Goal: Task Accomplishment & Management: Manage account settings

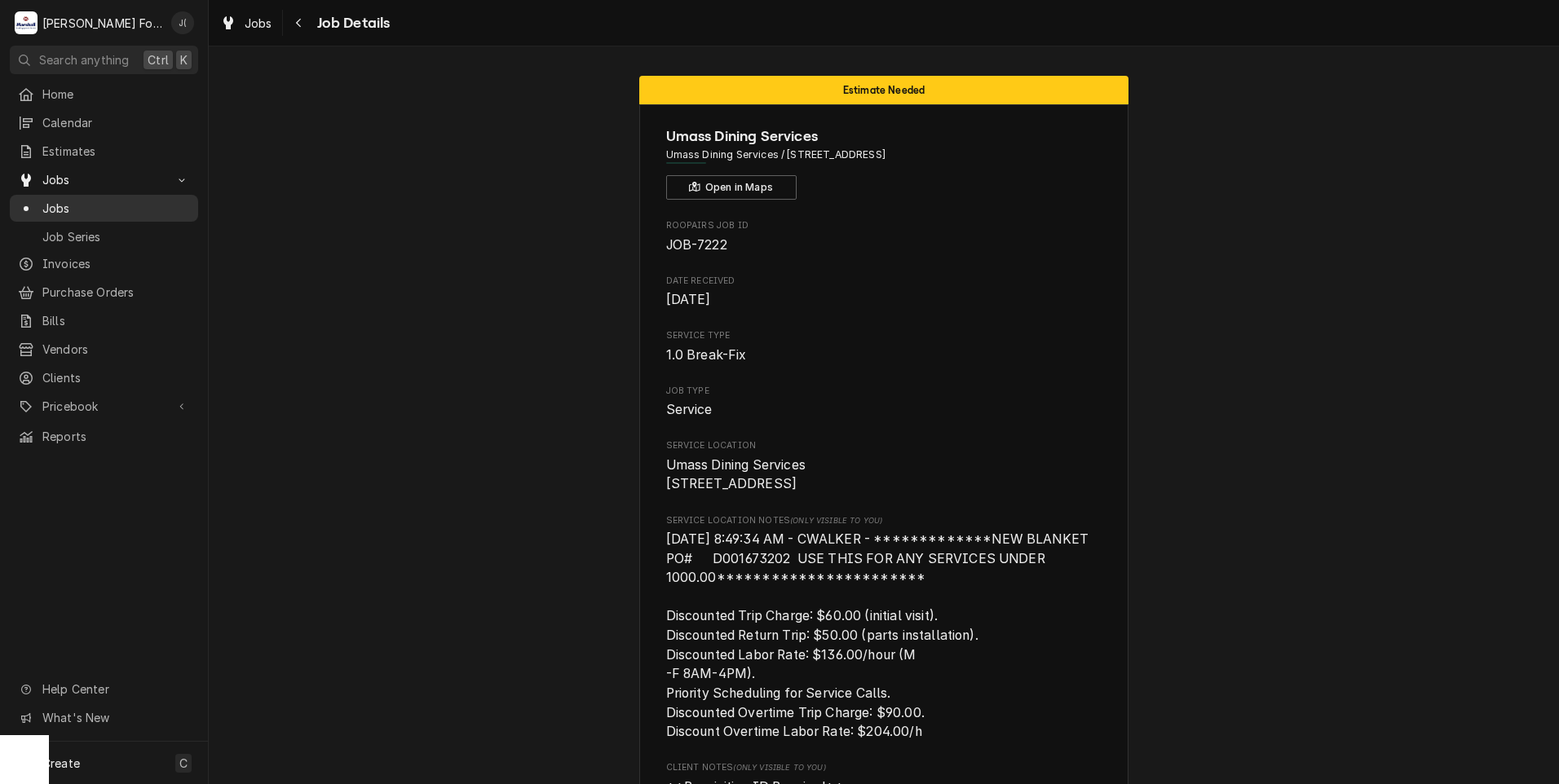
click at [70, 207] on span "Jobs" at bounding box center [116, 208] width 148 height 17
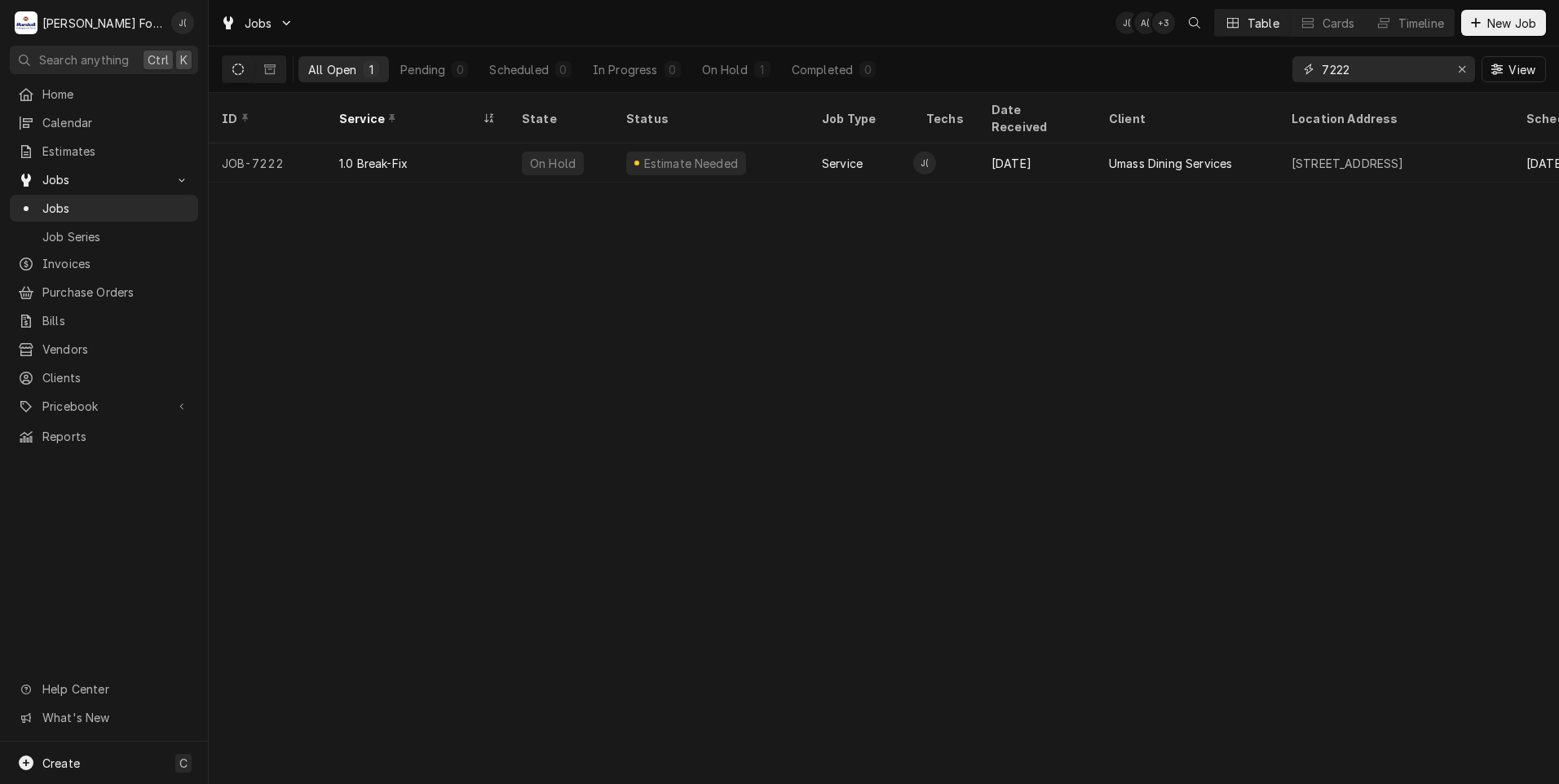
drag, startPoint x: 1378, startPoint y: 79, endPoint x: 991, endPoint y: 74, distance: 387.0
click at [1009, 74] on div "All Open 1 Pending 0 Scheduled 0 In Progress 0 On Hold 1 Completed 0 7222 View" at bounding box center [884, 69] width 1325 height 46
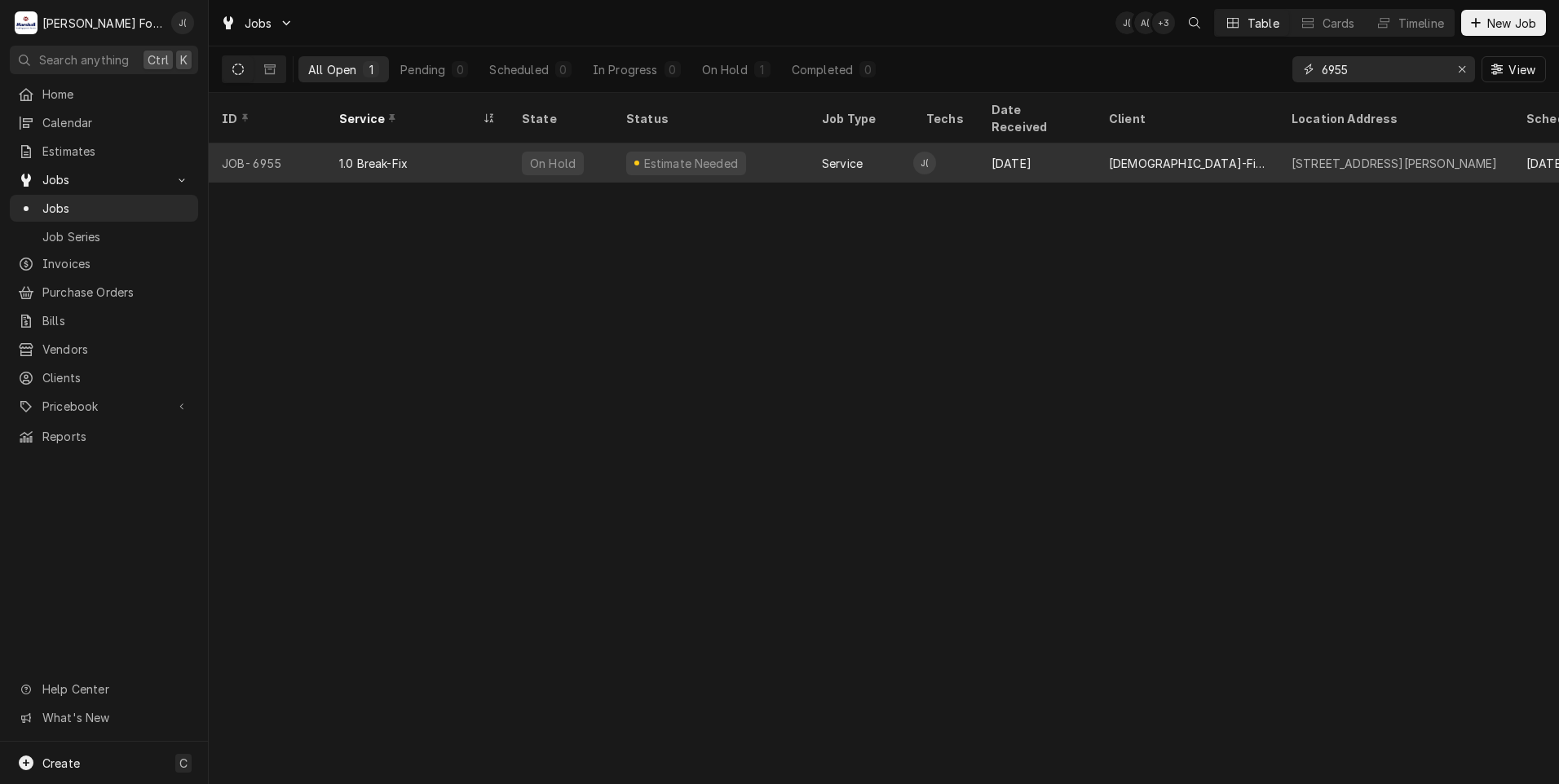
type input "6955"
click at [560, 155] on div "On Hold" at bounding box center [552, 164] width 49 height 17
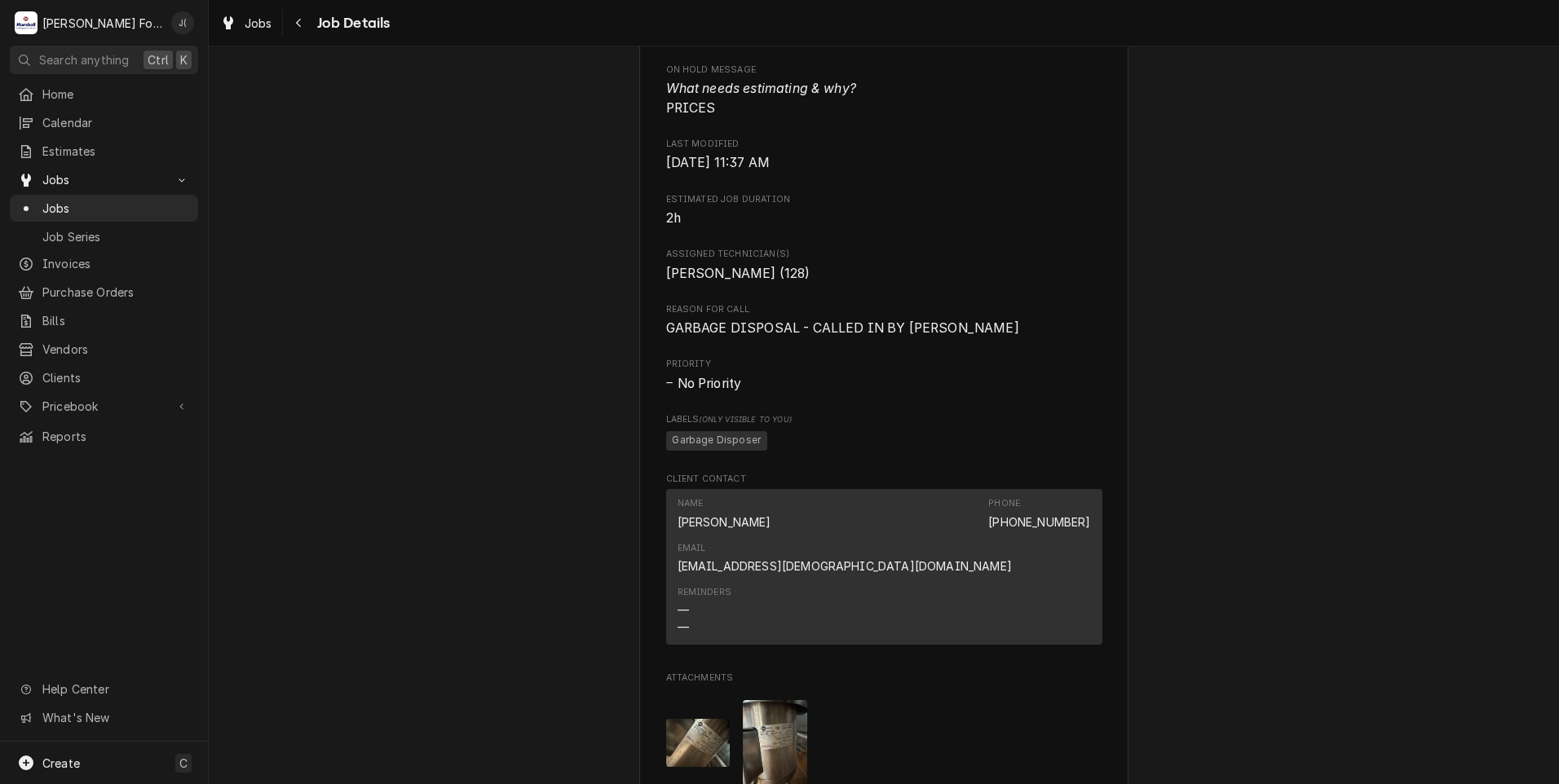
scroll to position [1467, 0]
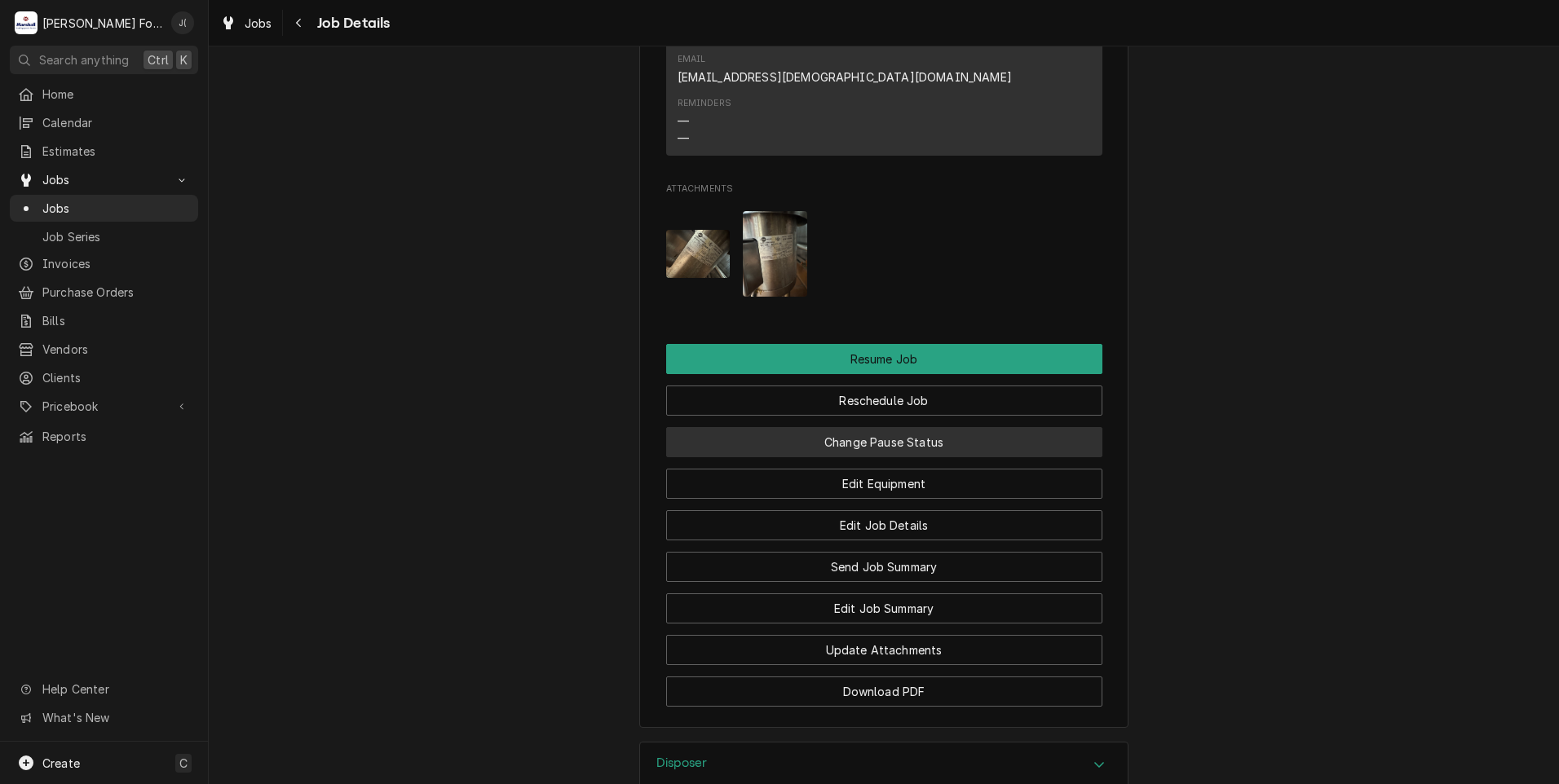
click at [772, 427] on button "Change Pause Status" at bounding box center [884, 442] width 436 height 30
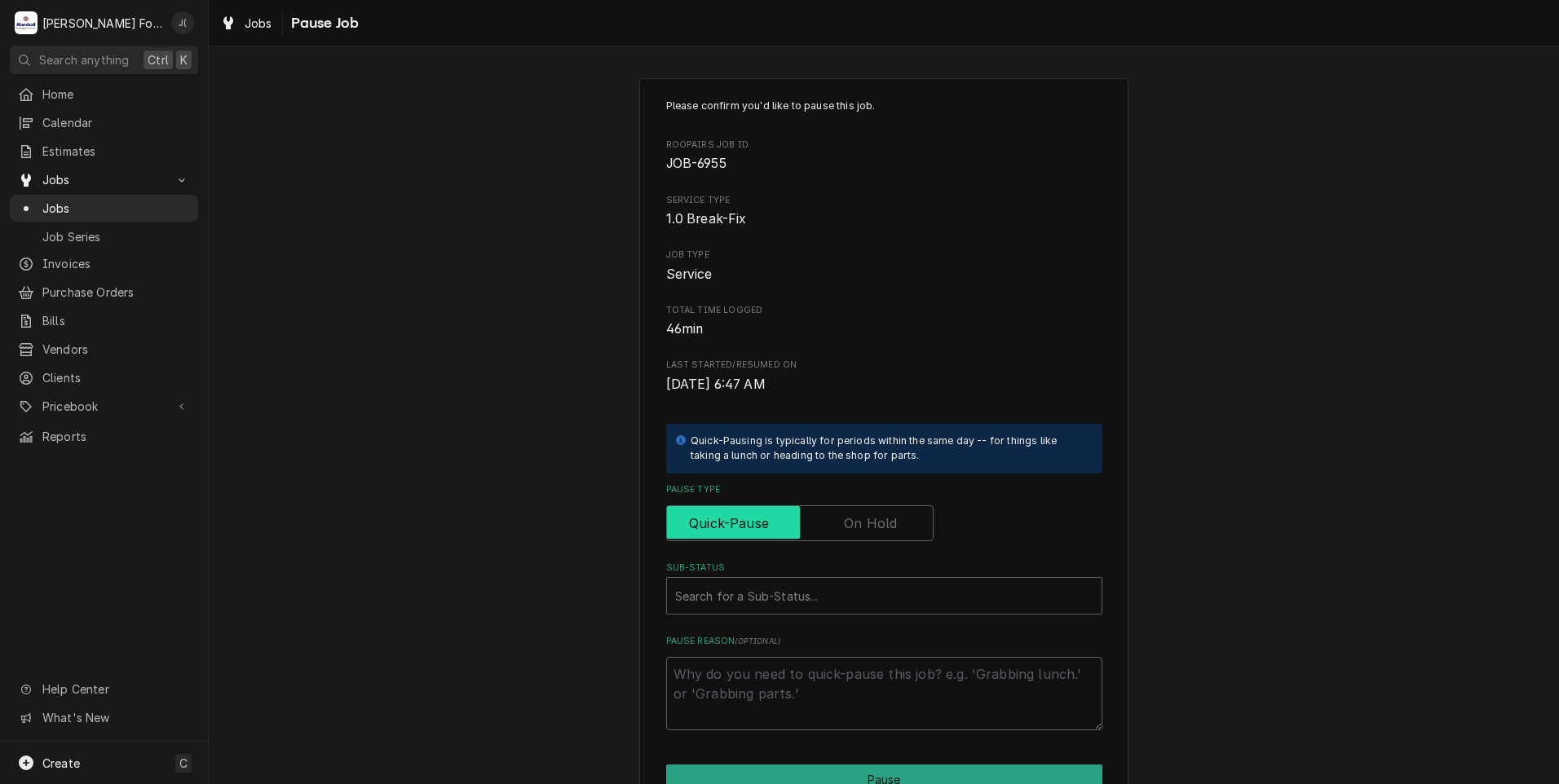
click at [835, 516] on input "Pause Type" at bounding box center [800, 523] width 253 height 36
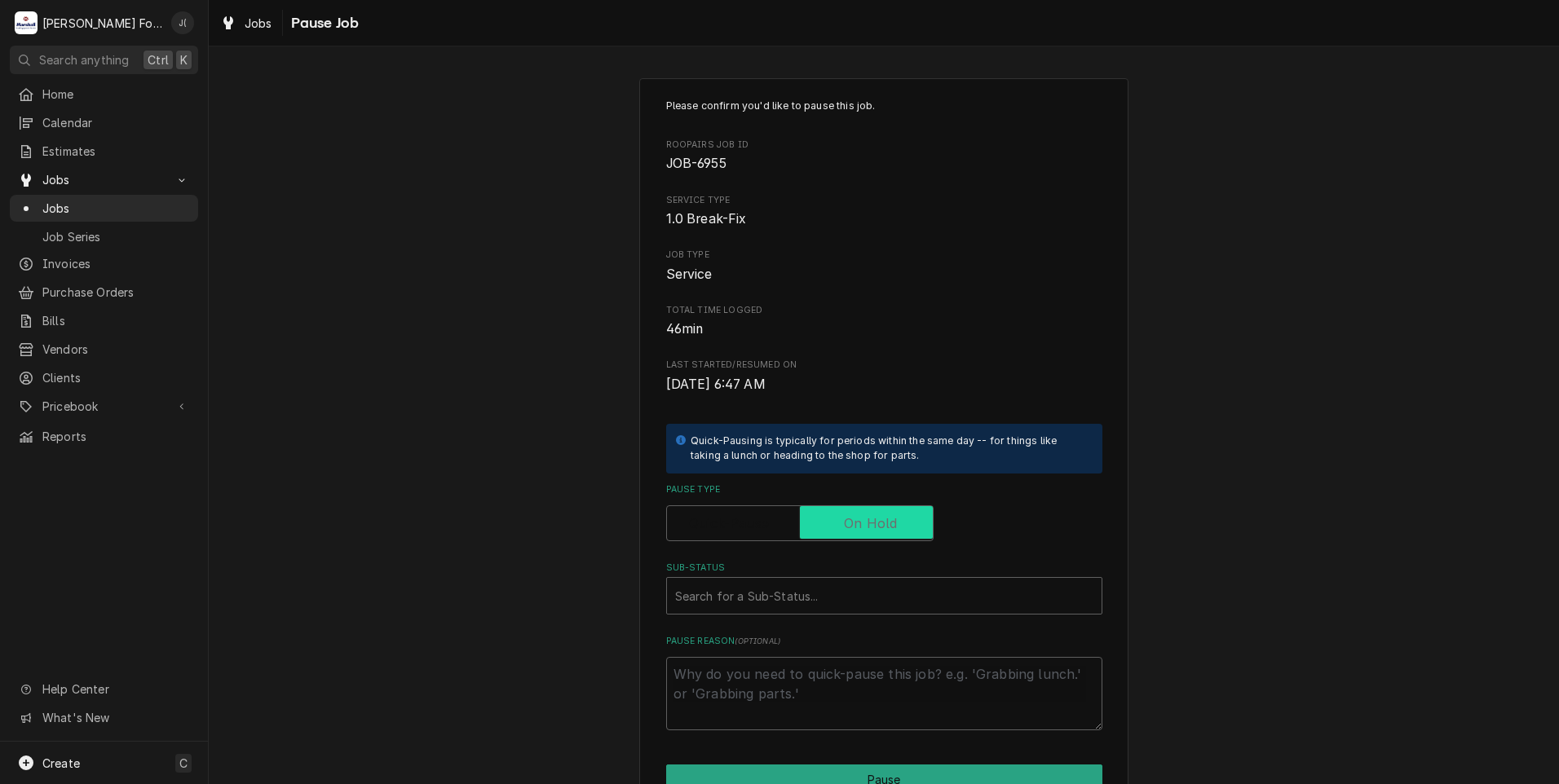
checkbox input "true"
click at [737, 593] on div "Sub-Status" at bounding box center [884, 596] width 419 height 29
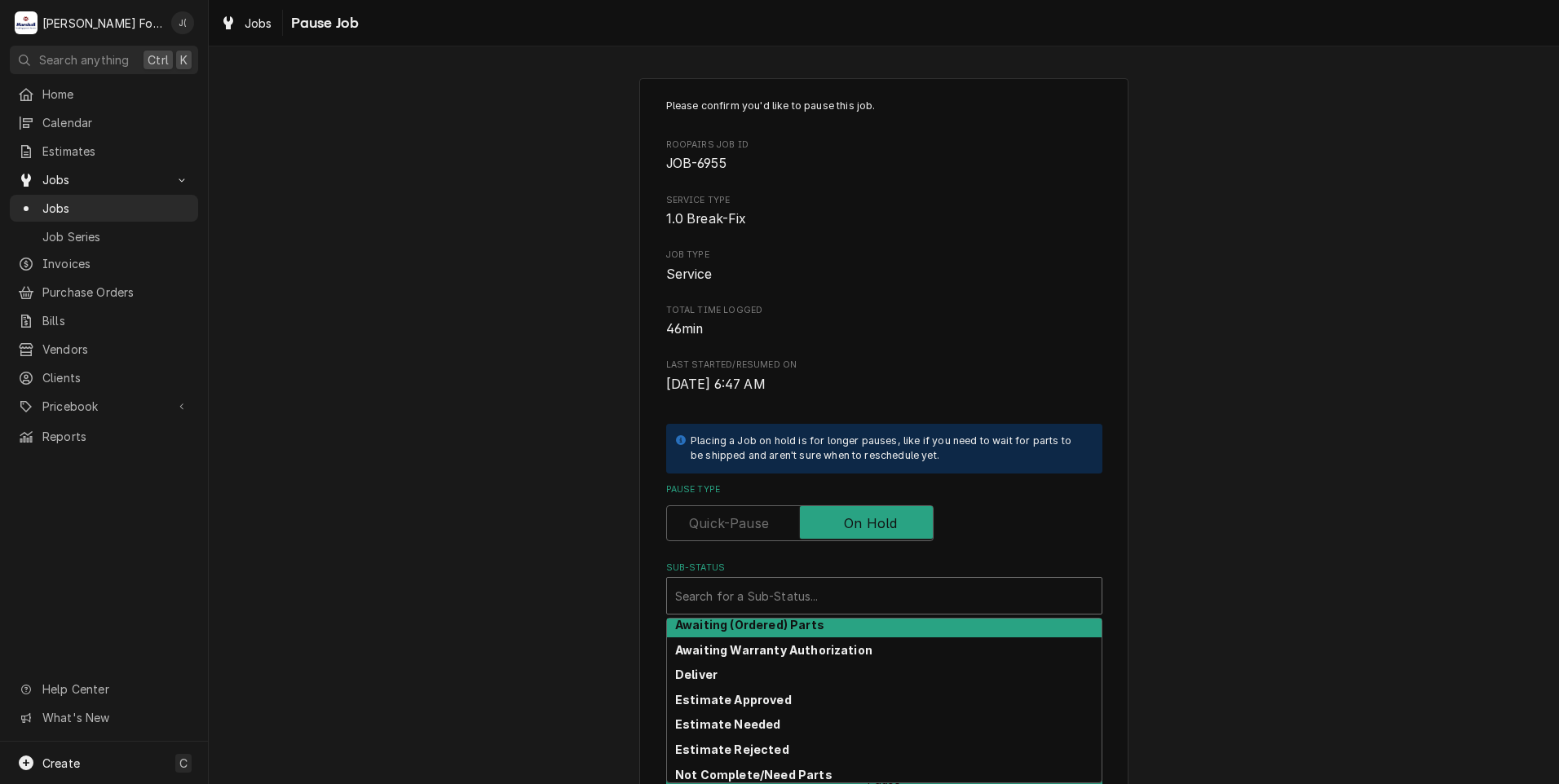
scroll to position [82, 0]
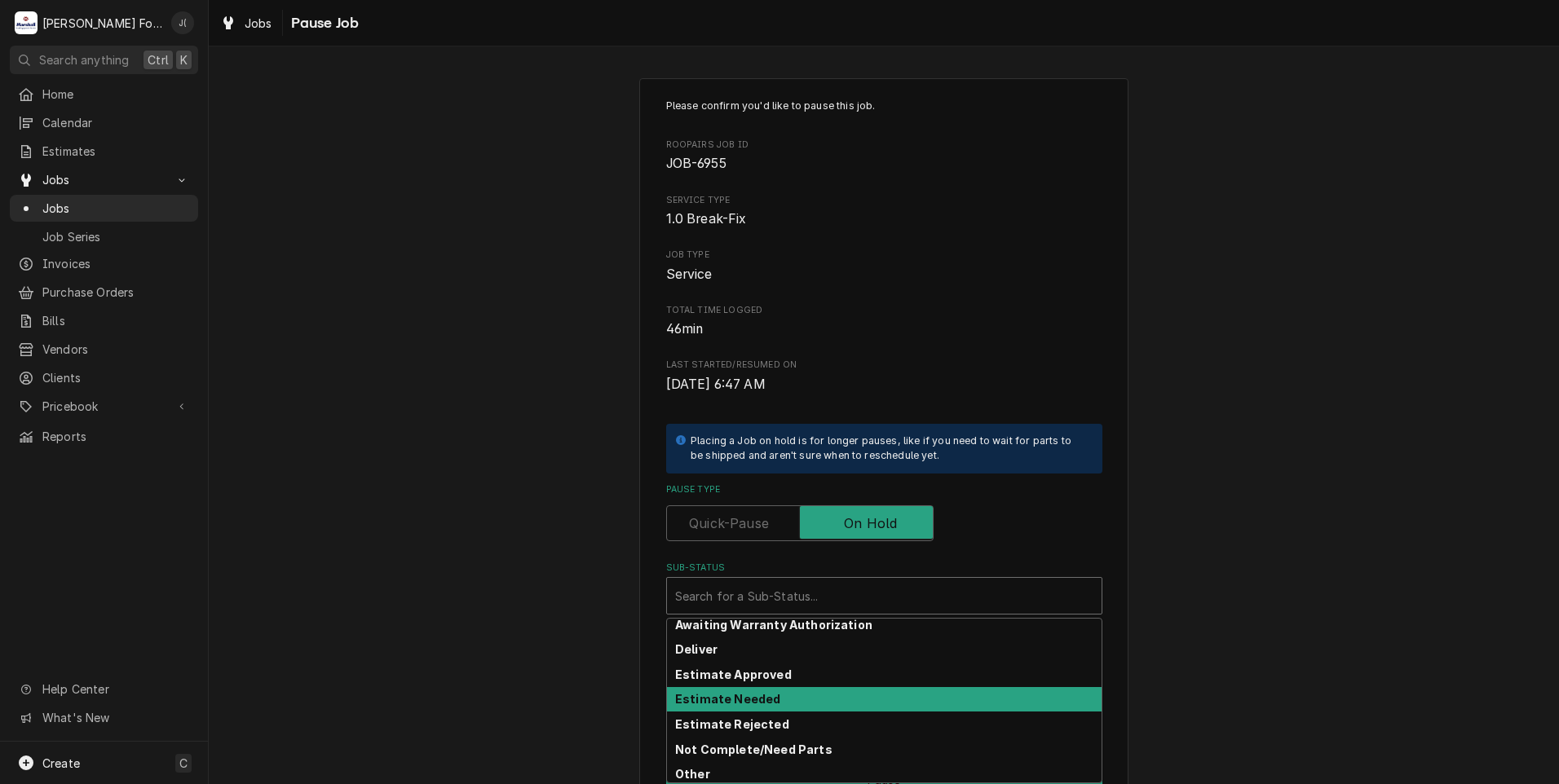
click at [738, 698] on strong "Estimate Needed" at bounding box center [727, 698] width 106 height 14
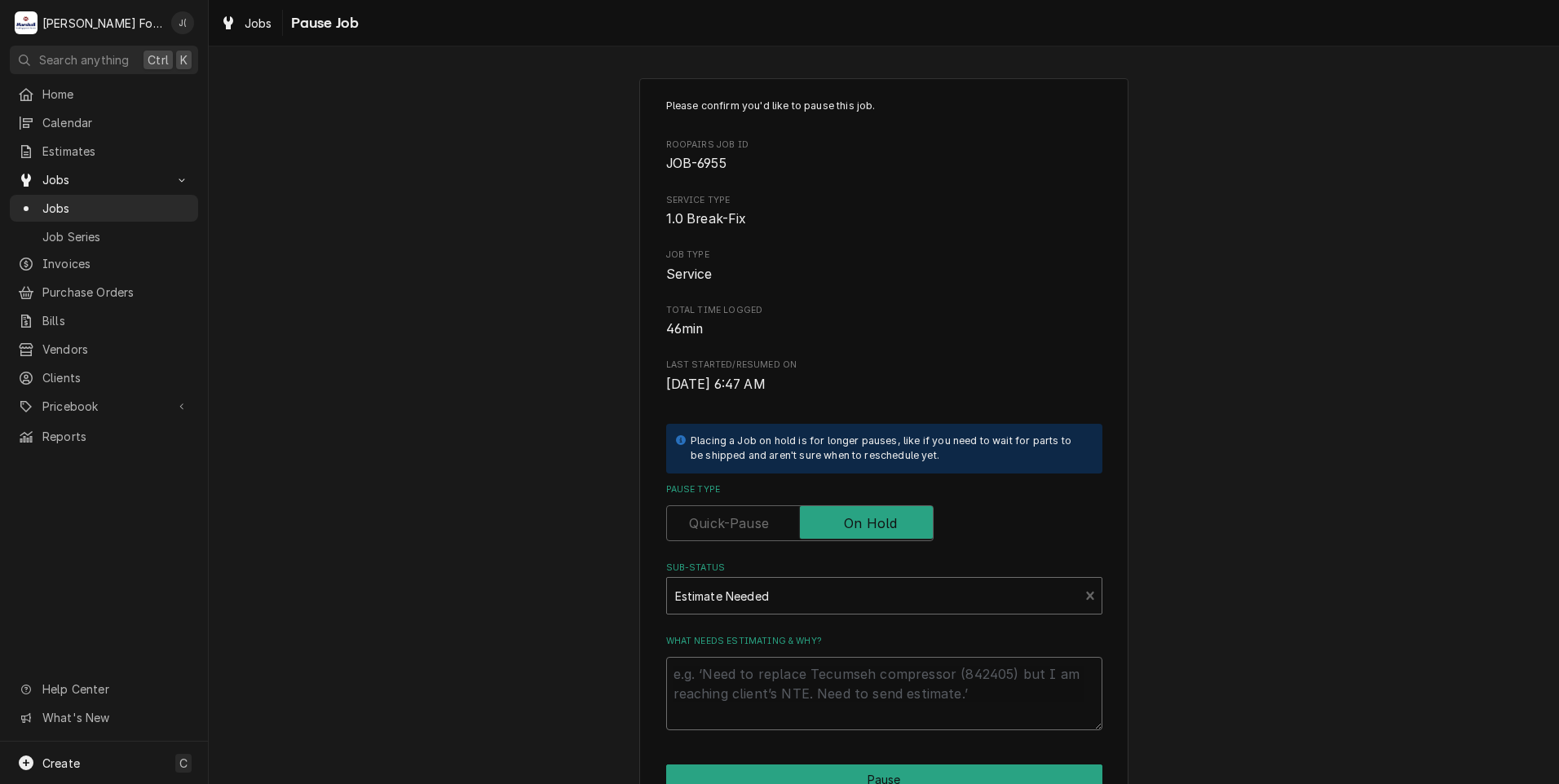
click at [738, 699] on textarea "What needs estimating & why?" at bounding box center [884, 694] width 436 height 73
type textarea "x"
type textarea "p"
type textarea "x"
type textarea "pr"
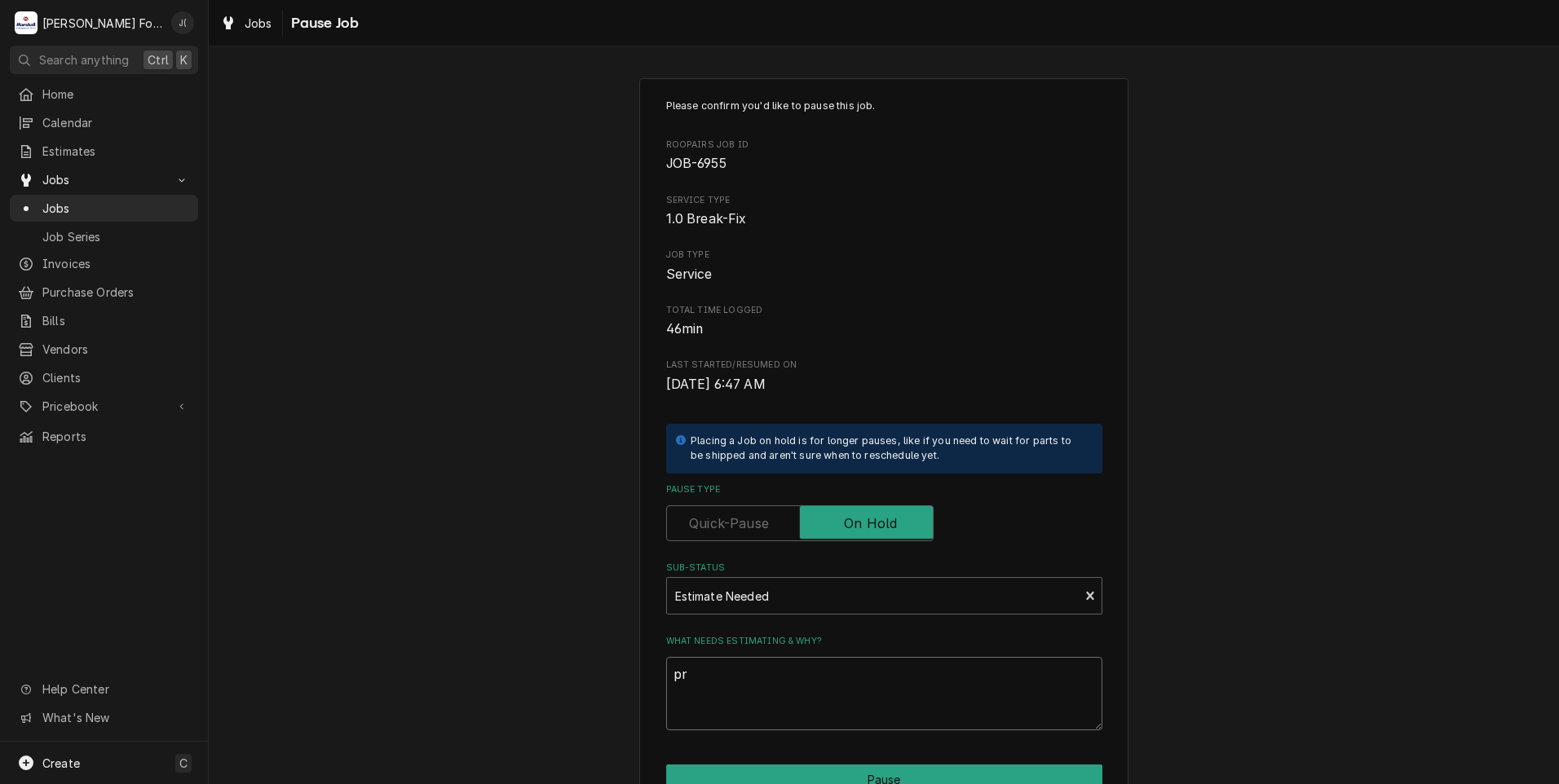
type textarea "x"
type textarea "pri"
type textarea "x"
type textarea "pric"
type textarea "x"
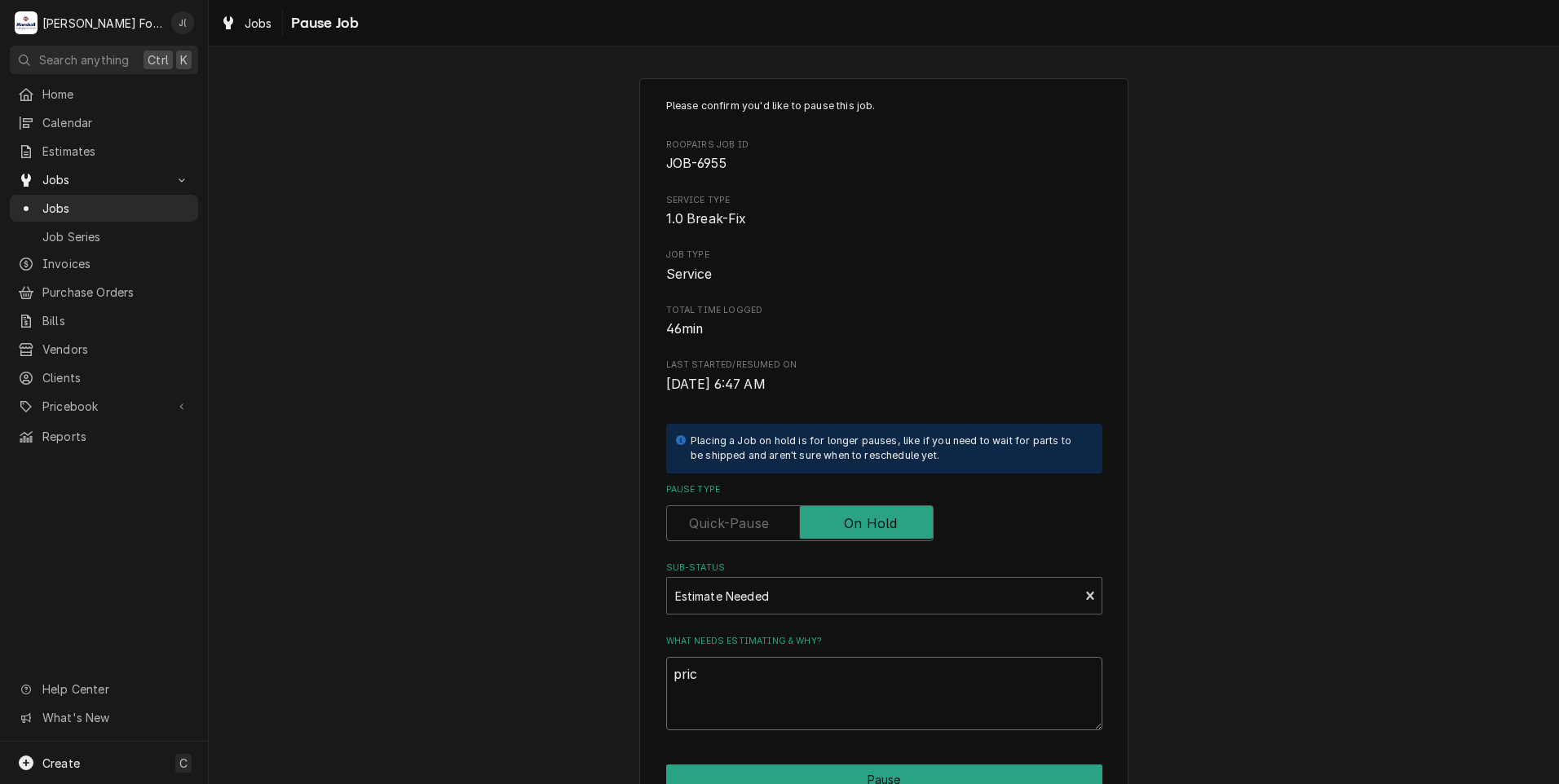
type textarea "price"
type textarea "x"
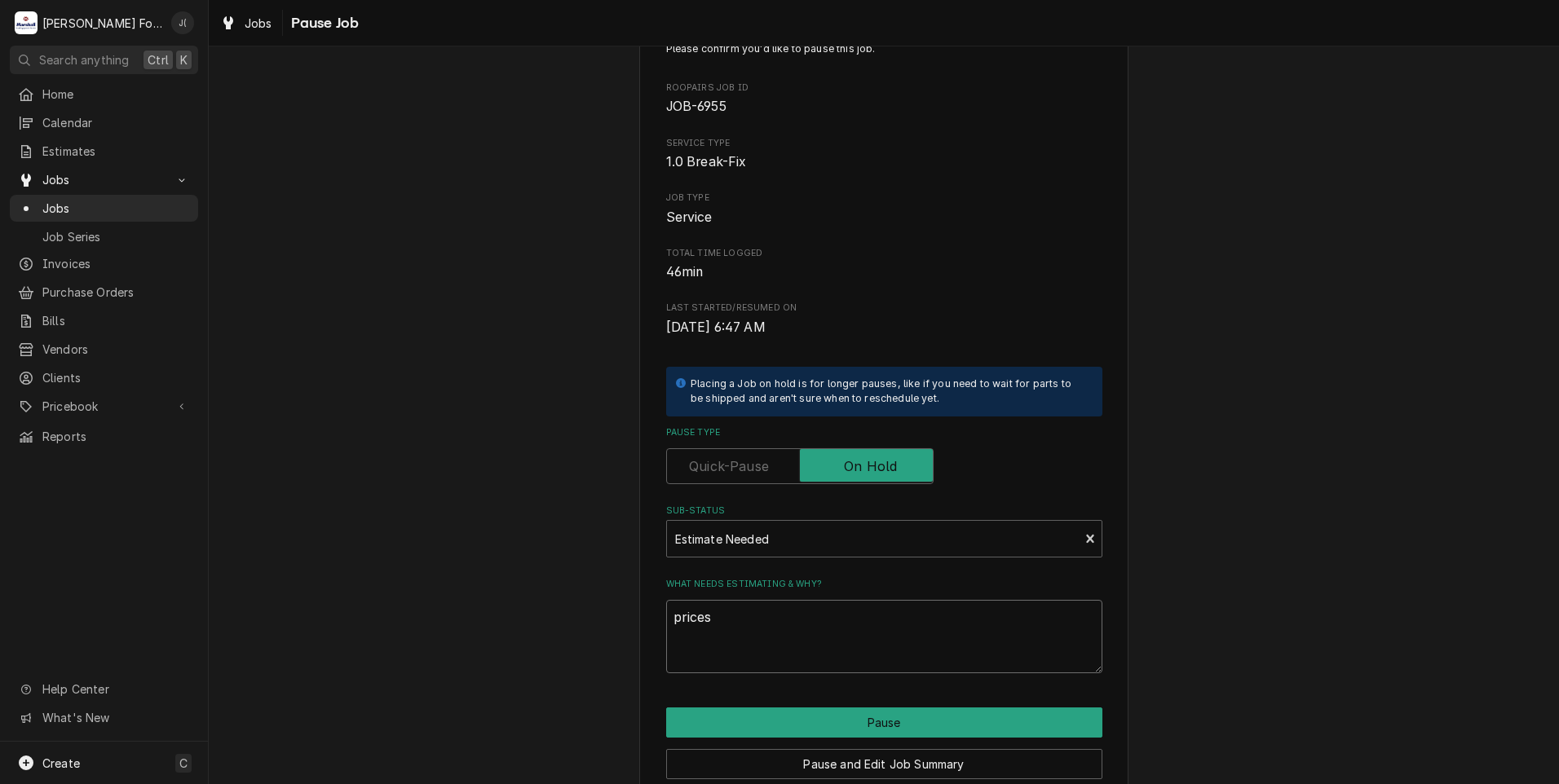
scroll to position [128, 0]
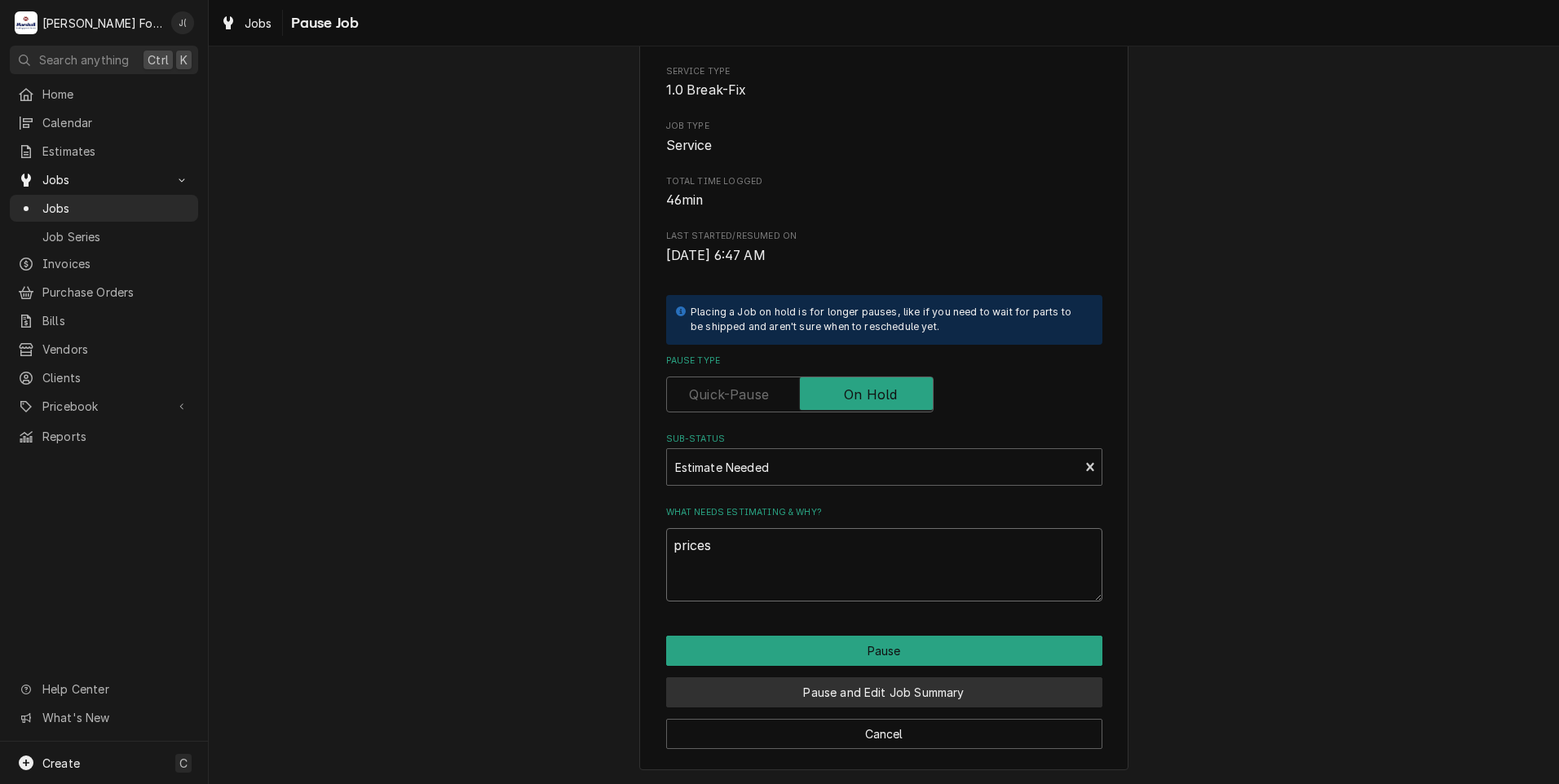
type textarea "prices"
click at [749, 699] on button "Pause and Edit Job Summary" at bounding box center [884, 693] width 436 height 30
type textarea "x"
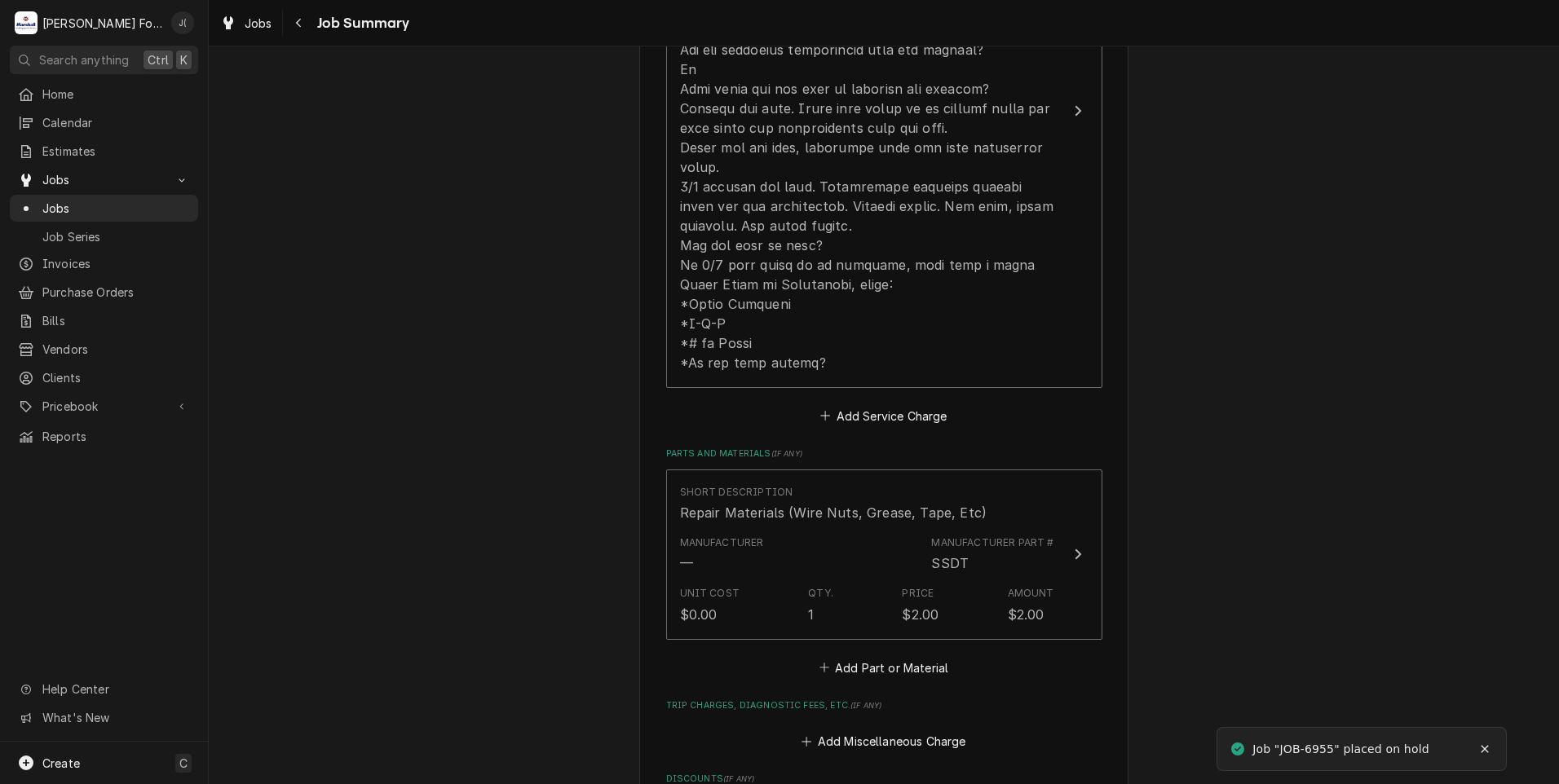
scroll to position [897, 0]
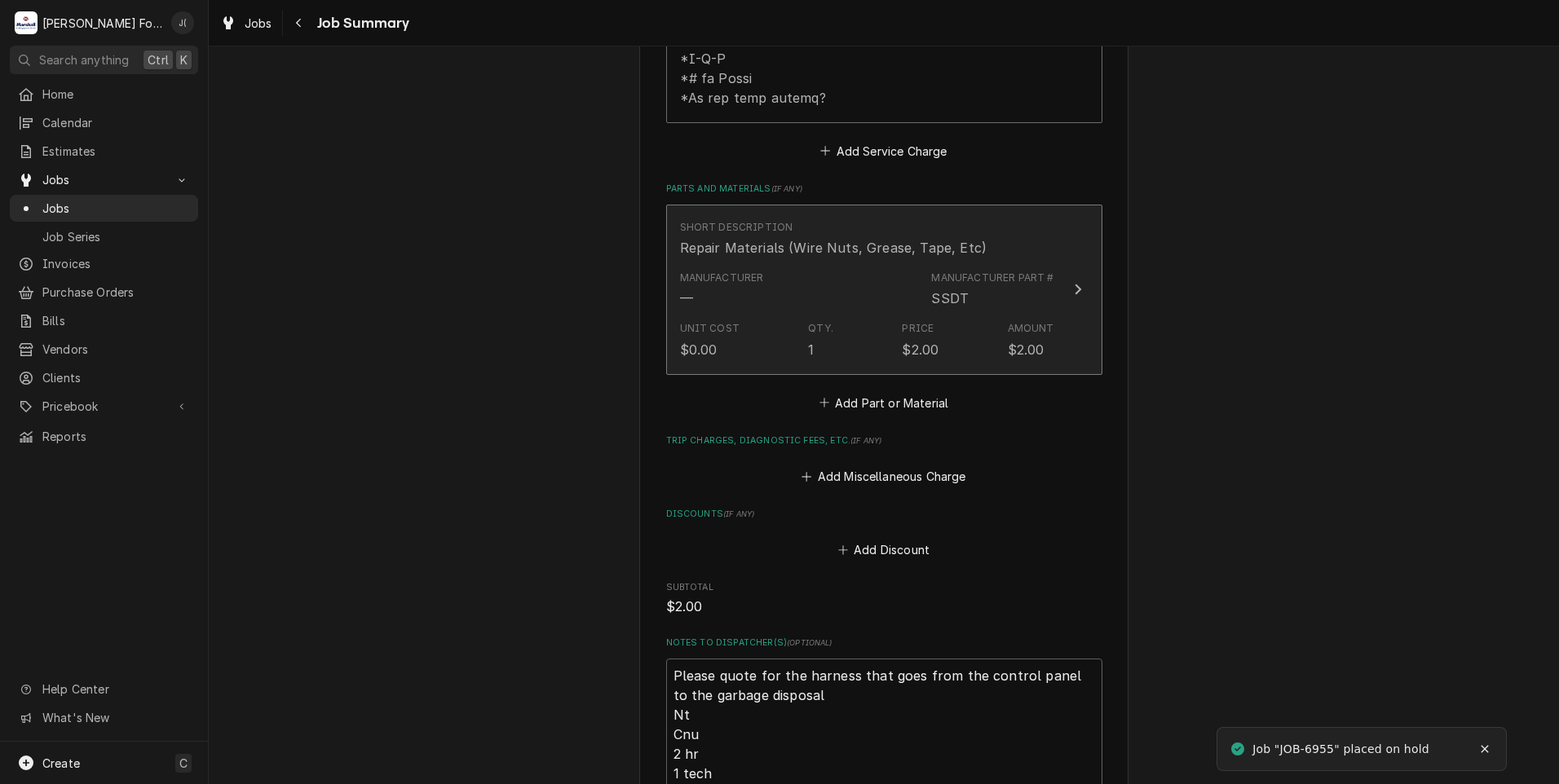
click at [848, 280] on div "Manufacturer — Manufacturer Part # SSDT" at bounding box center [867, 289] width 374 height 50
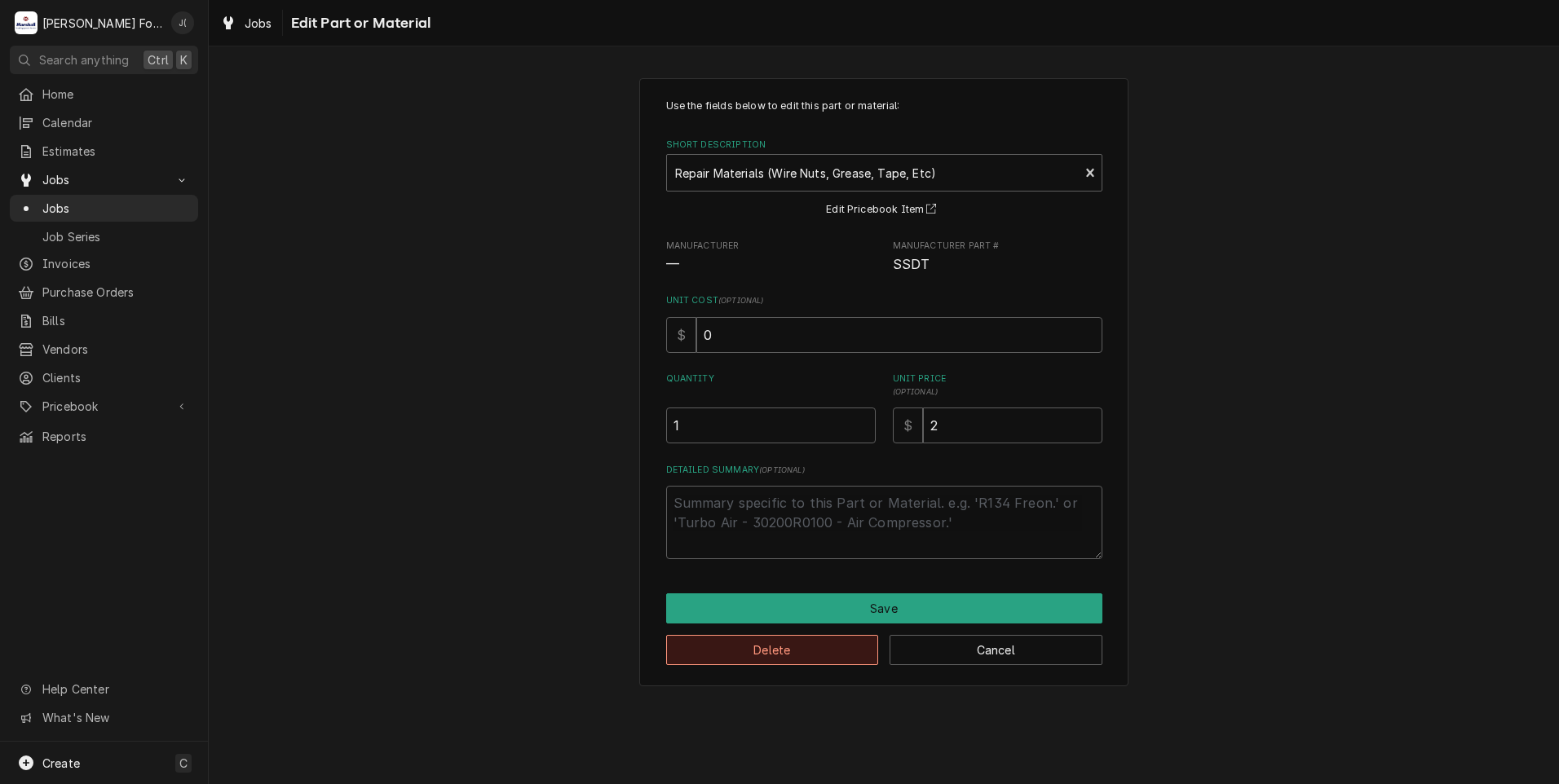
click at [782, 645] on button "Delete" at bounding box center [773, 650] width 213 height 30
type textarea "x"
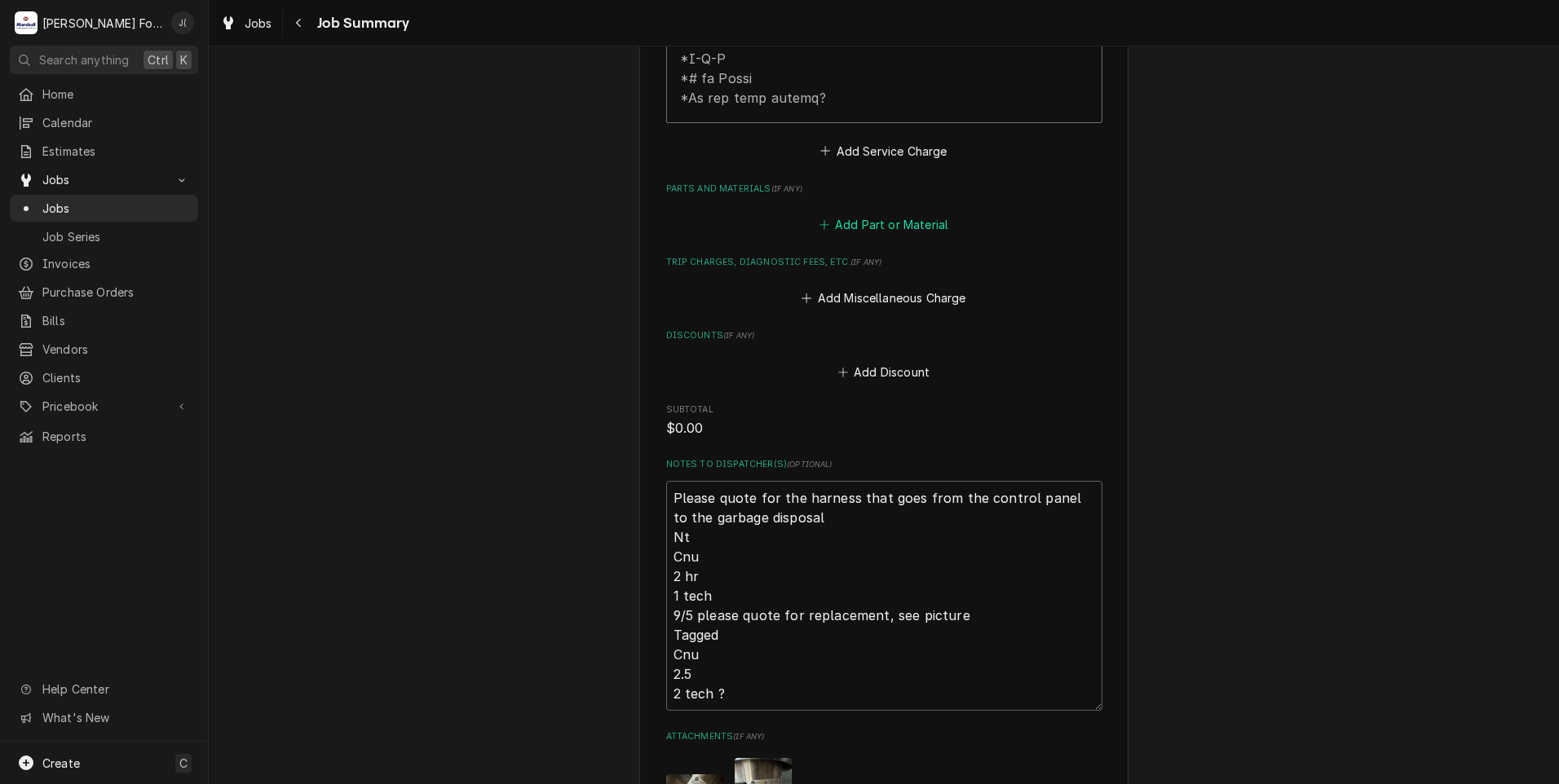
click at [858, 213] on button "Add Part or Material" at bounding box center [883, 225] width 134 height 23
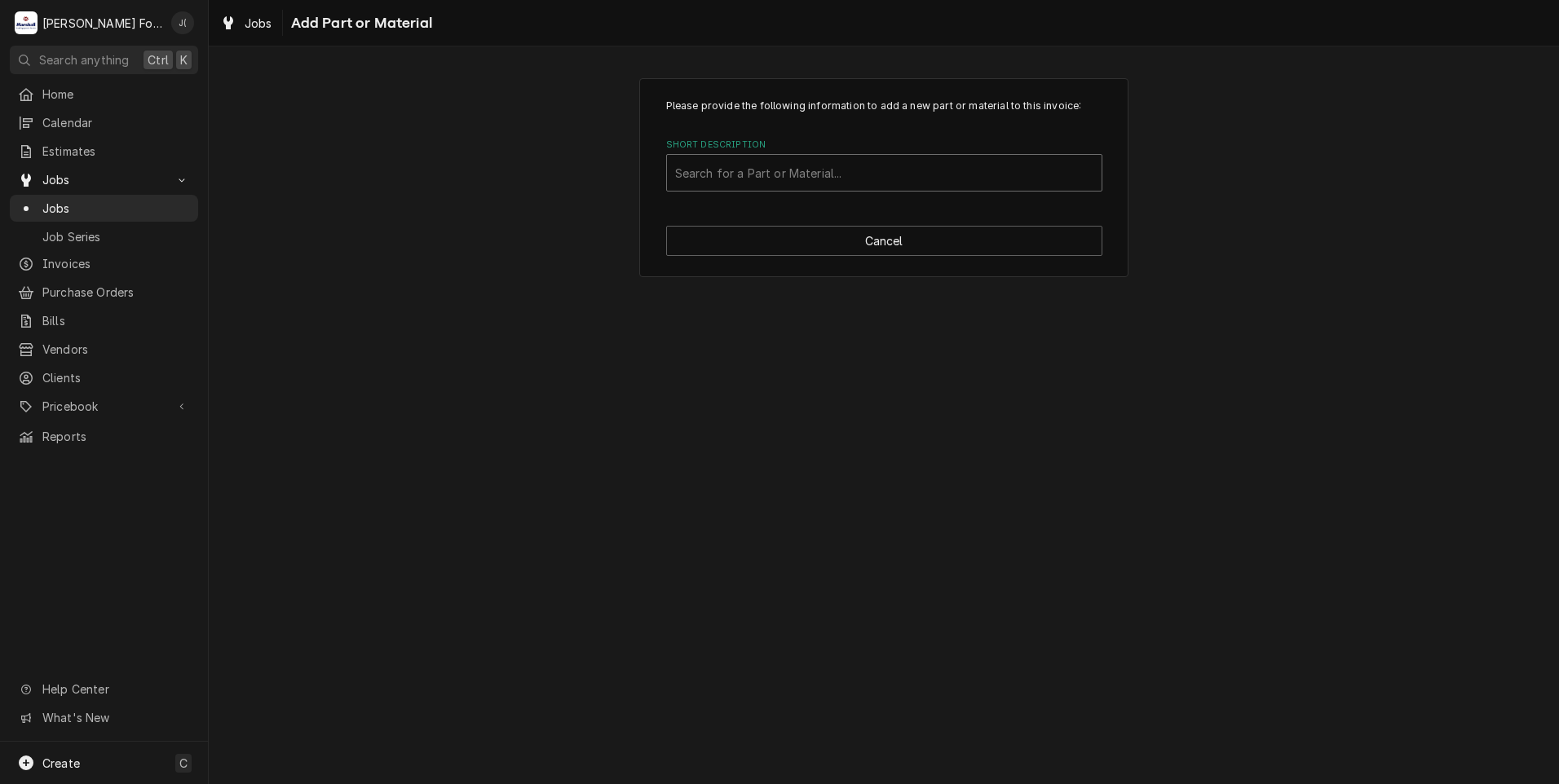
click at [839, 167] on div "Short Description" at bounding box center [884, 172] width 419 height 29
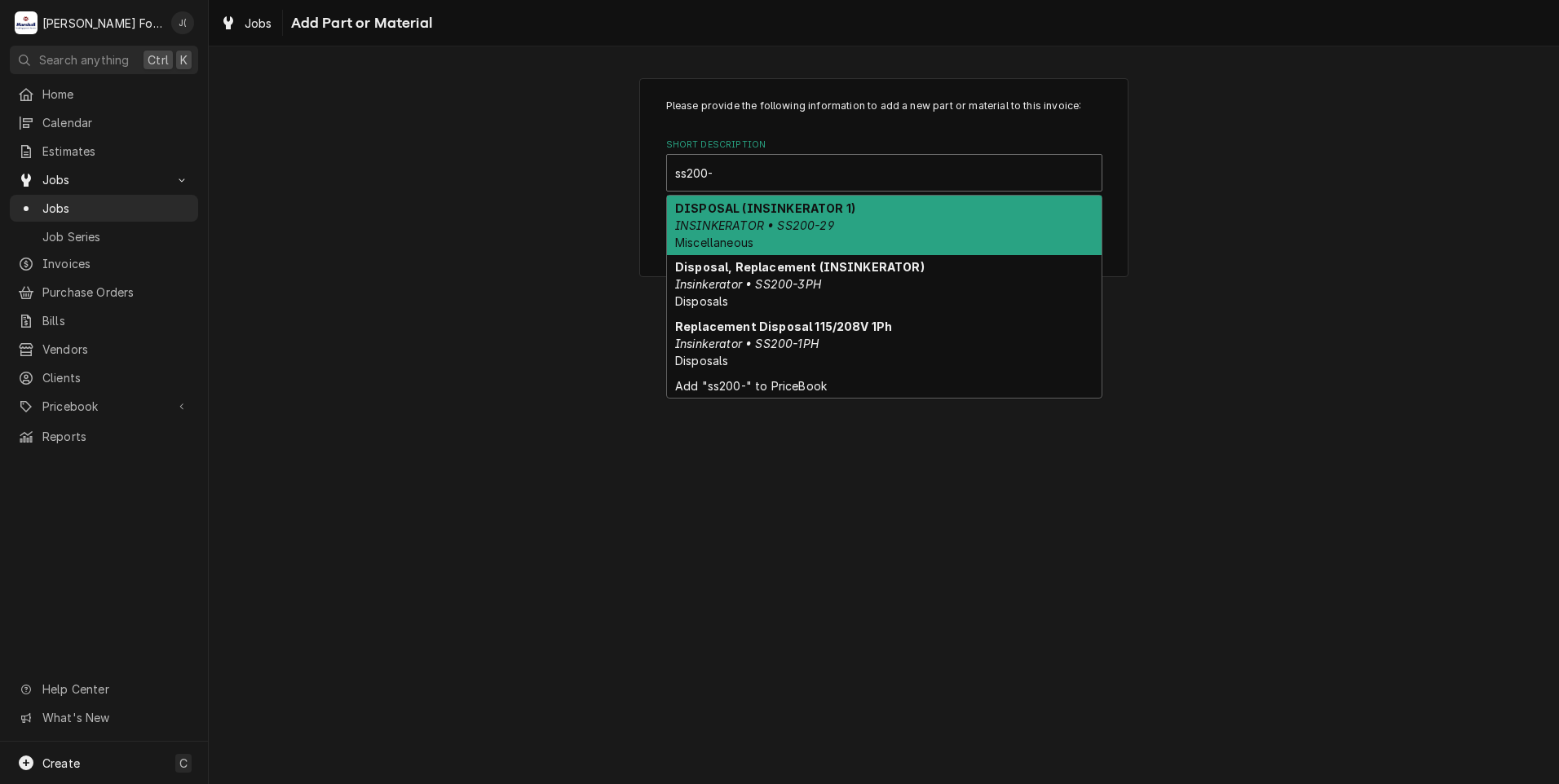
type input "ss200-3"
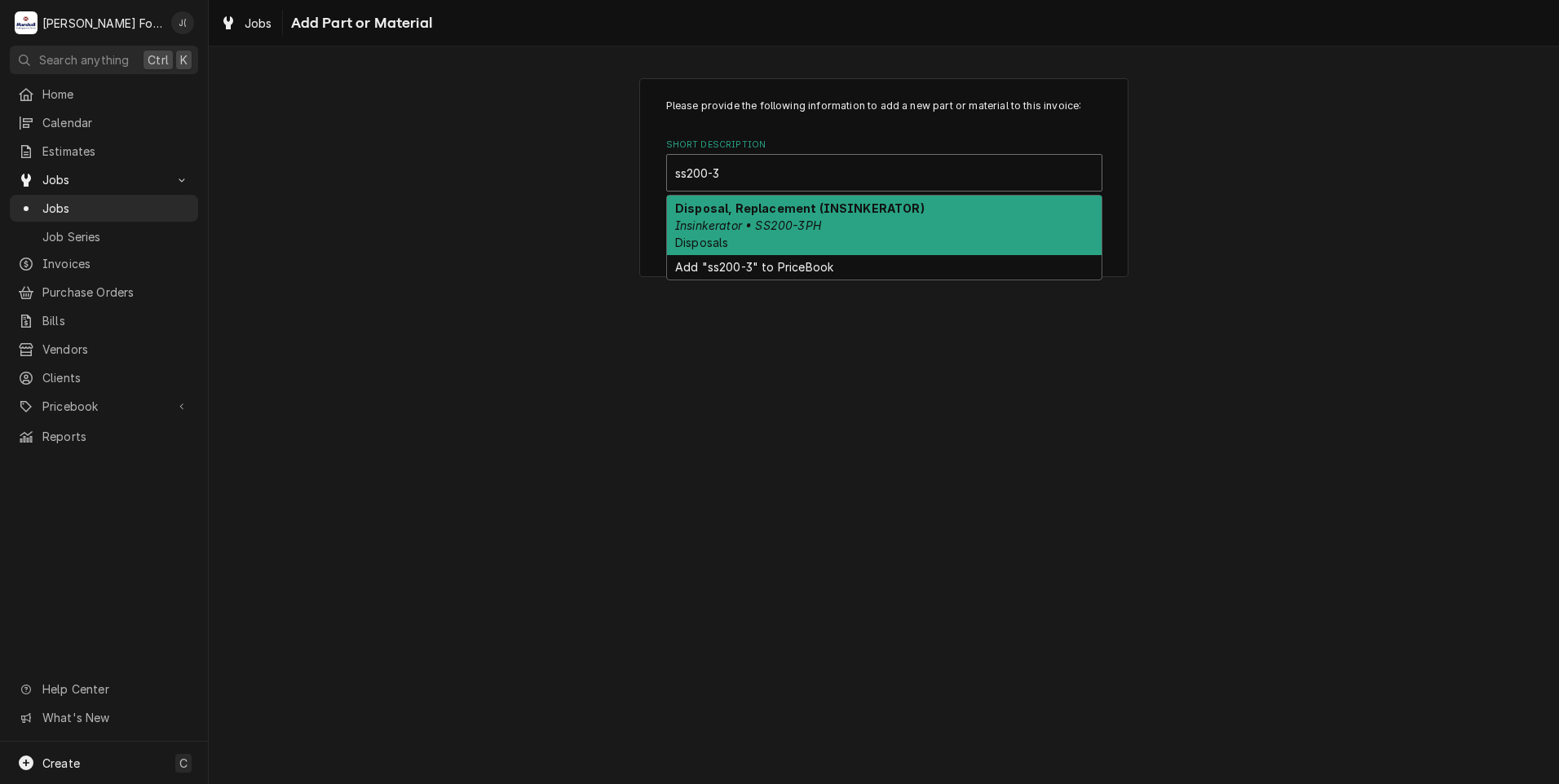
click at [775, 219] on em "Insinkerator • SS200-3PH" at bounding box center [747, 225] width 146 height 14
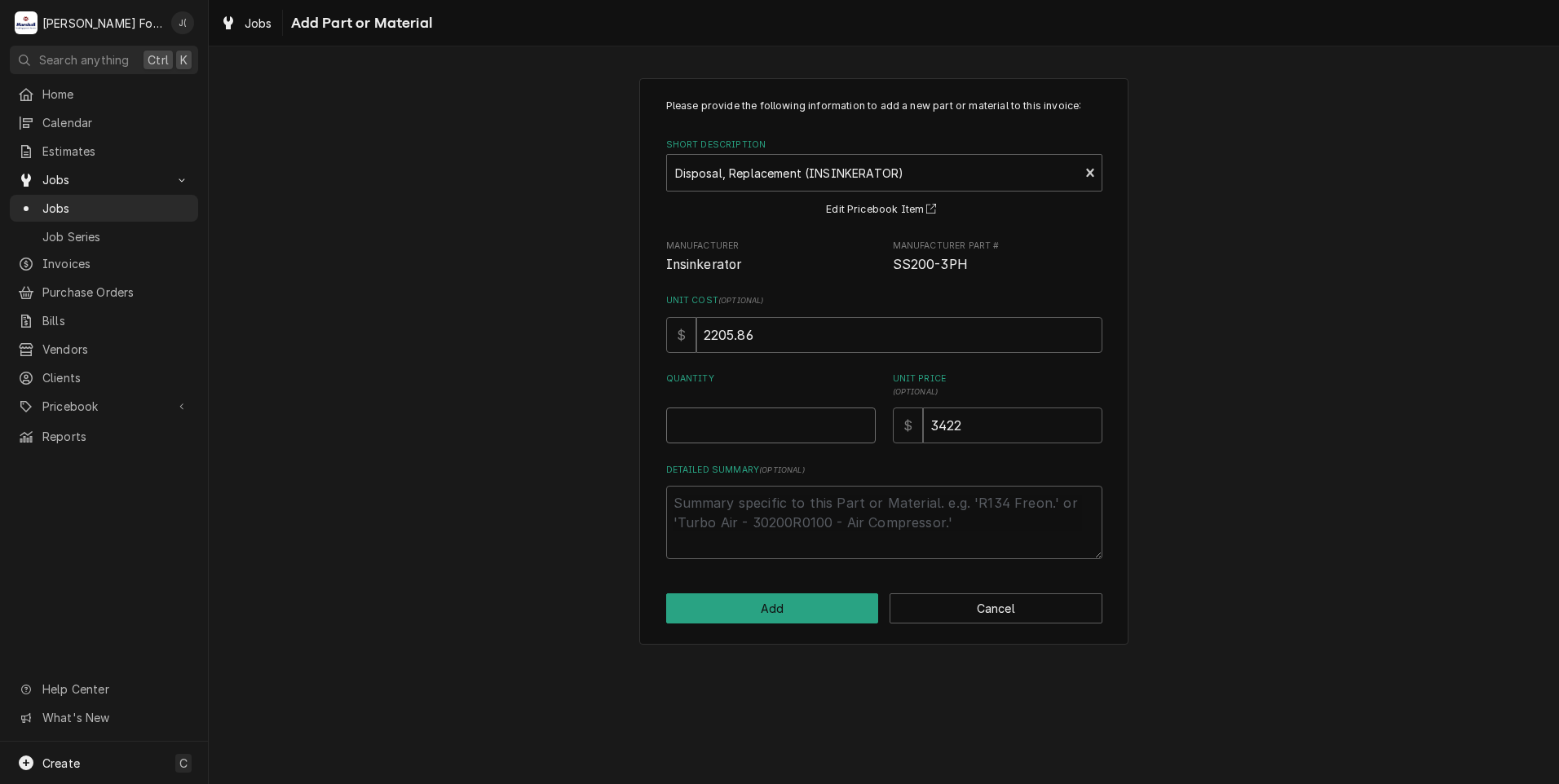
click at [781, 421] on input "Quantity" at bounding box center [771, 425] width 209 height 36
type textarea "x"
type input "1"
type textarea "x"
type input "3"
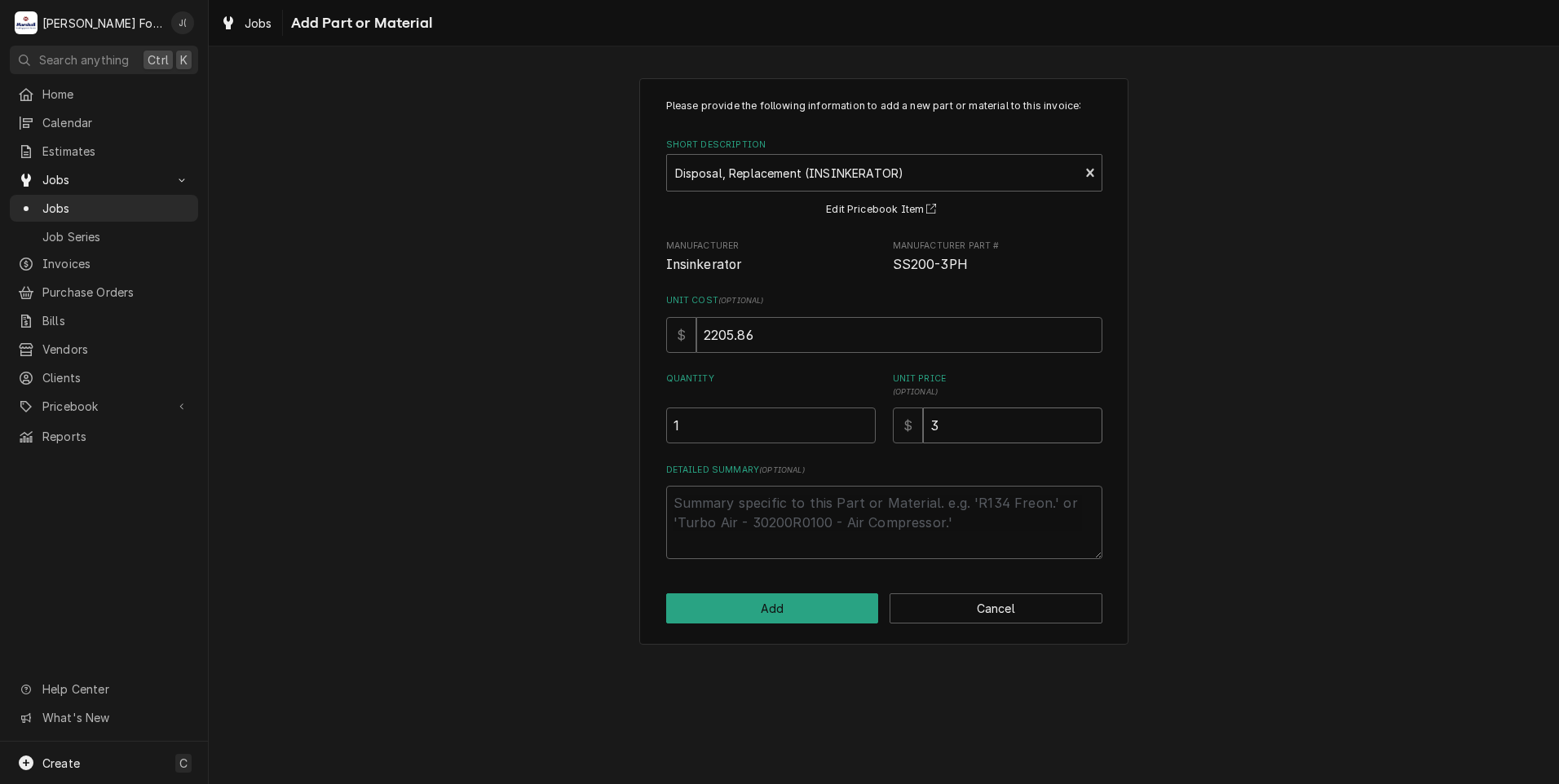
type textarea "x"
type input "32"
type textarea "x"
type input "325"
type textarea "x"
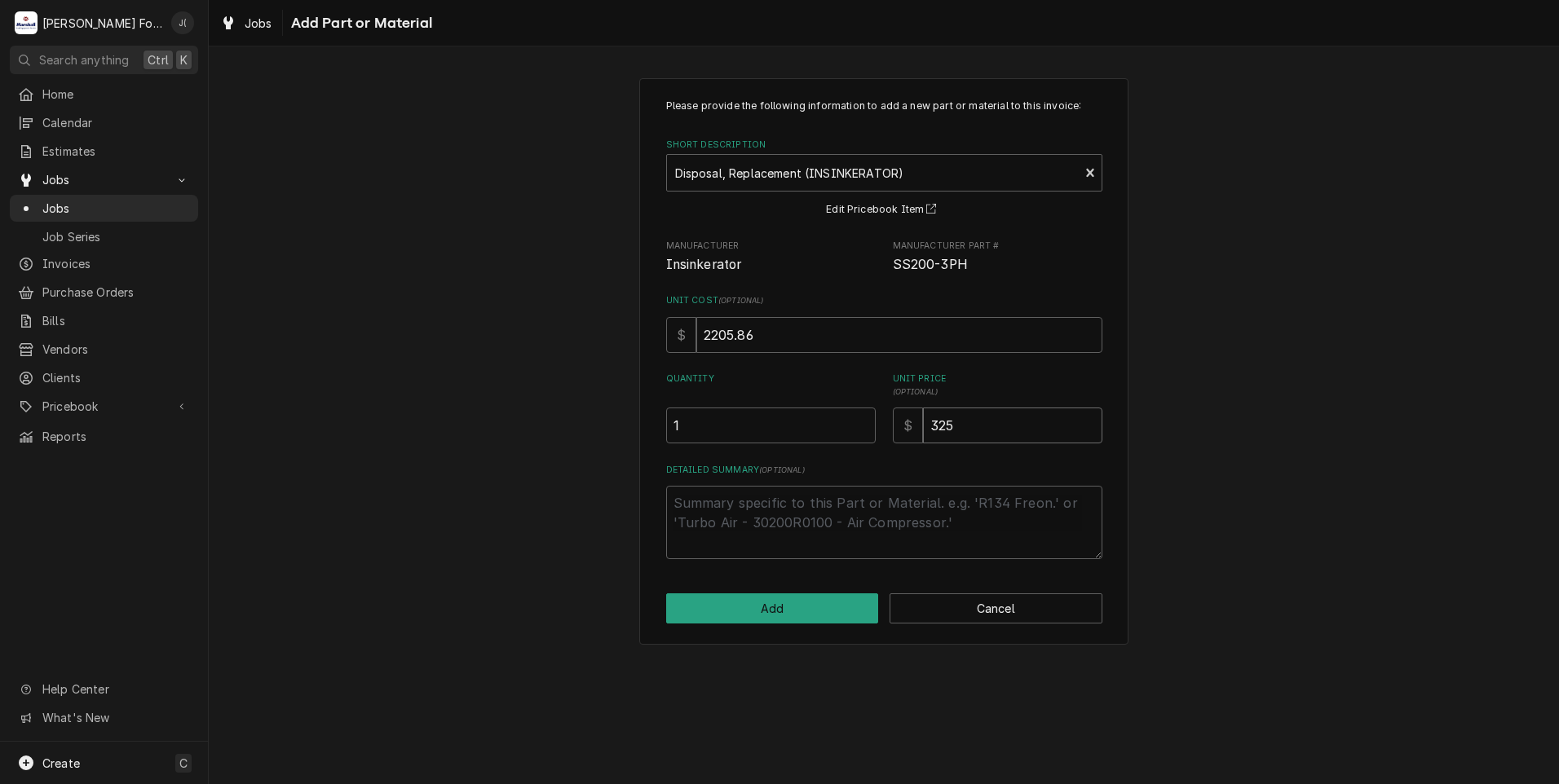
type input "3250"
type textarea "x"
type input "3250.0"
type textarea "x"
type input "3250.00"
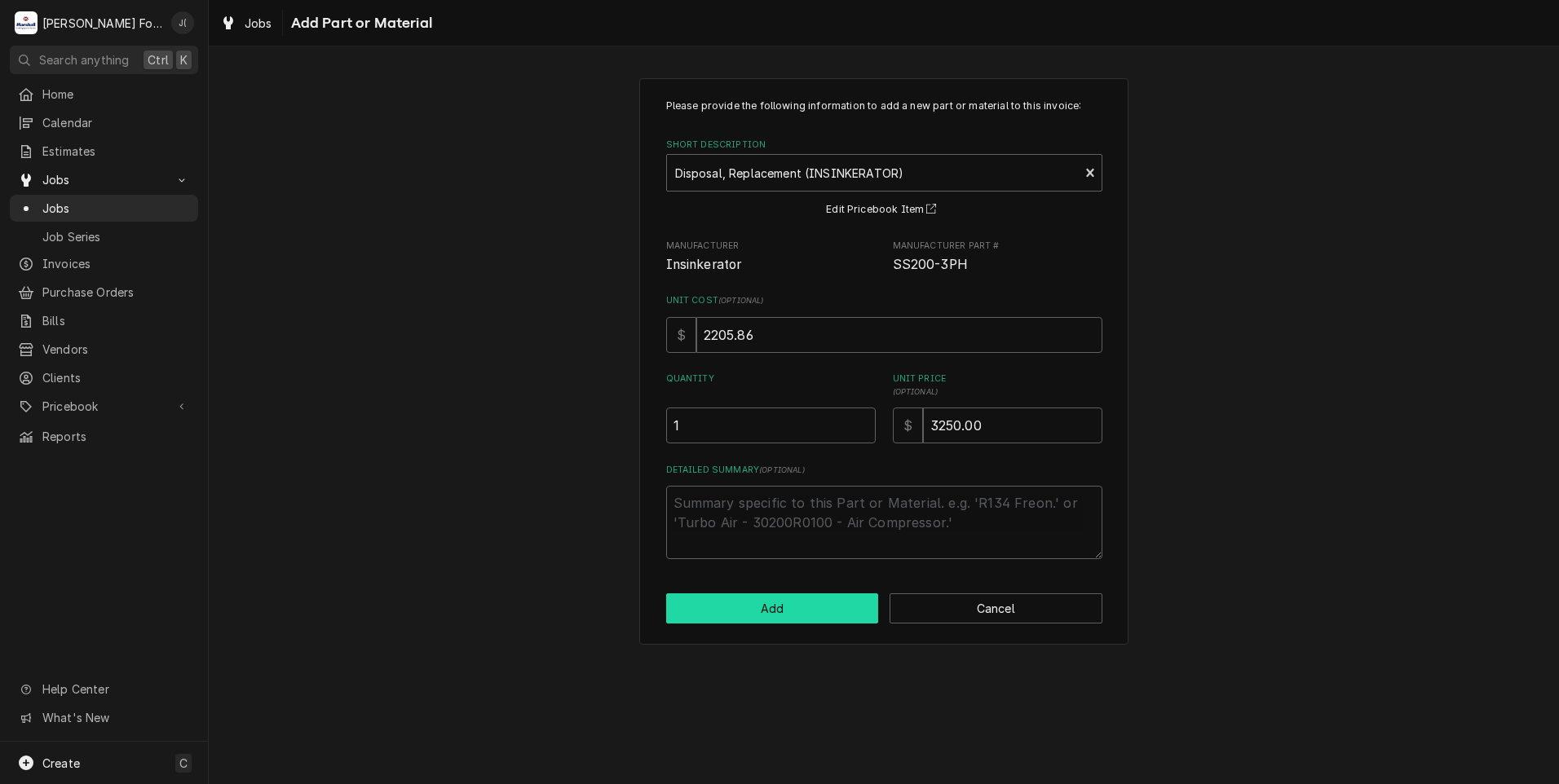
click at [826, 612] on button "Add" at bounding box center [773, 609] width 213 height 30
type textarea "x"
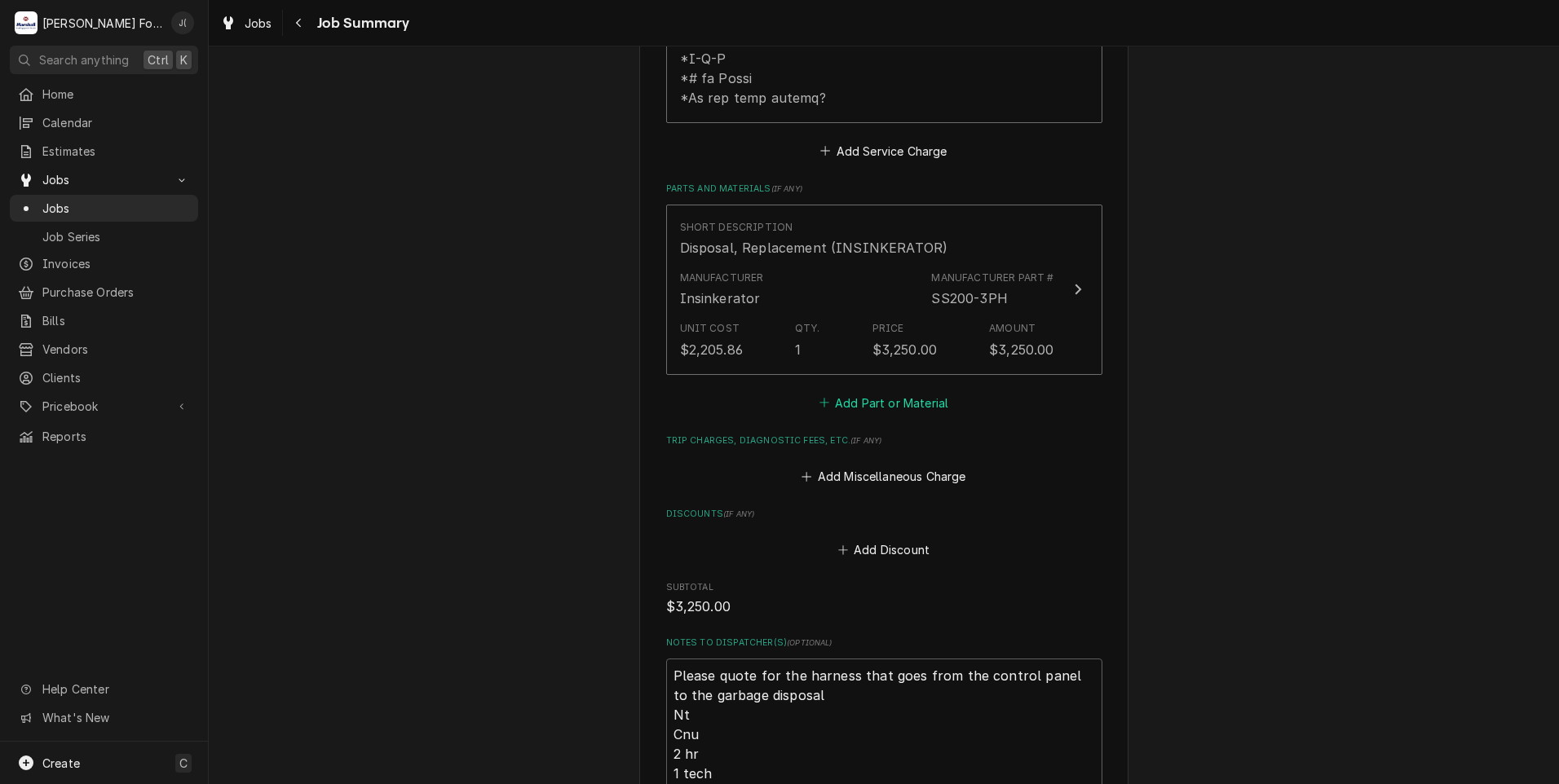
click at [857, 391] on button "Add Part or Material" at bounding box center [883, 402] width 134 height 23
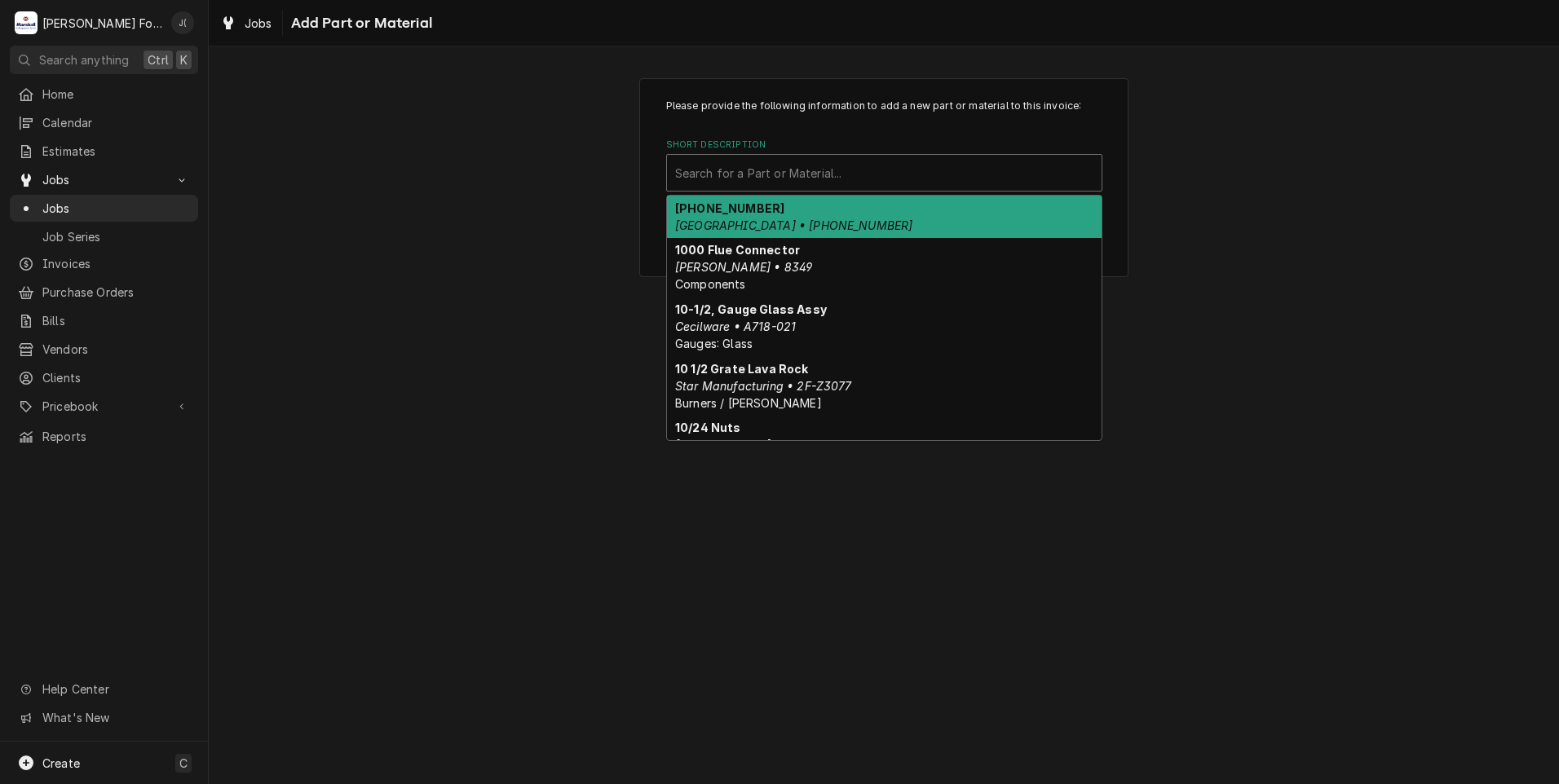
click at [795, 168] on div "Short Description" at bounding box center [884, 172] width 419 height 29
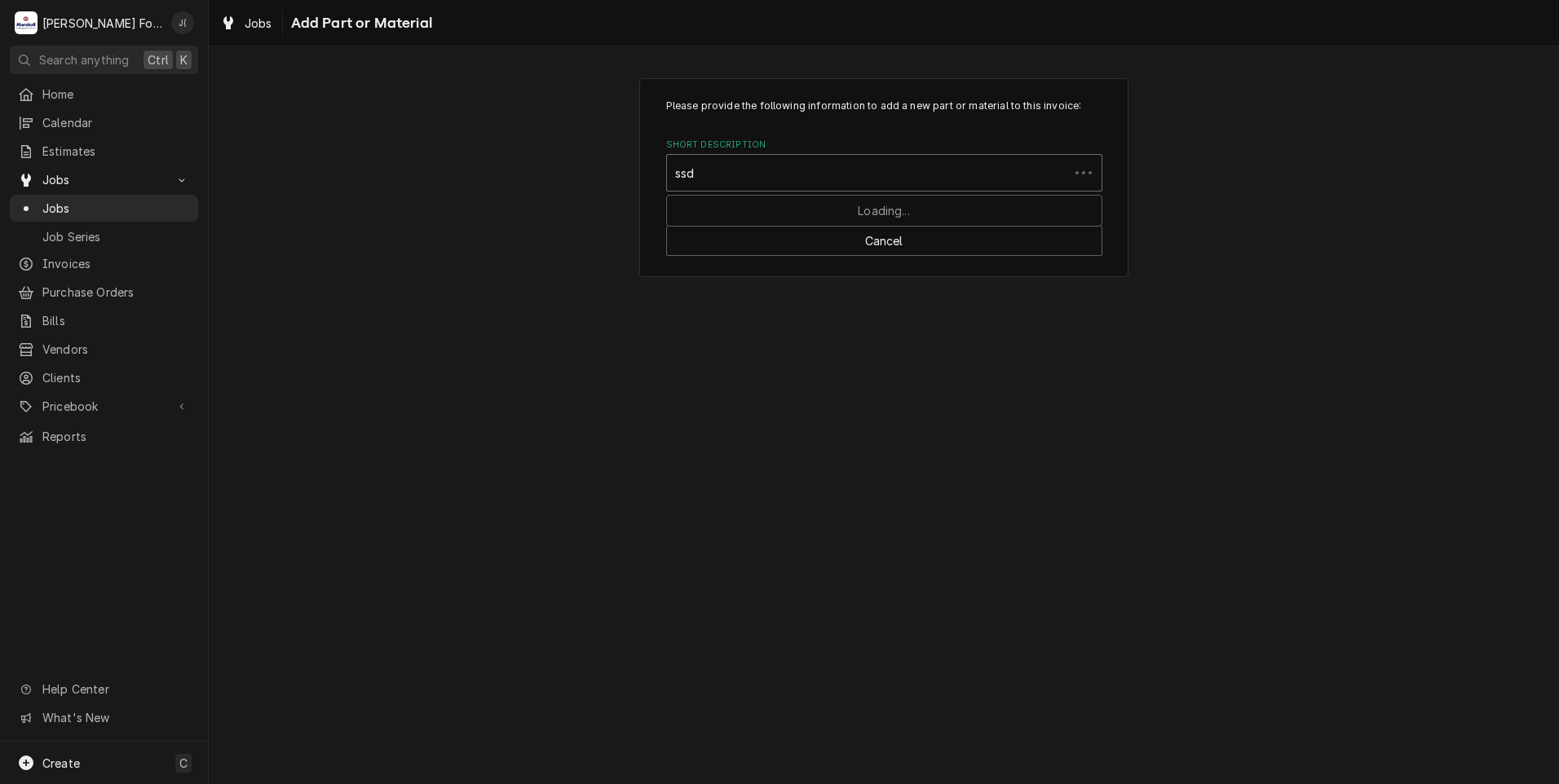
type input "ssdt"
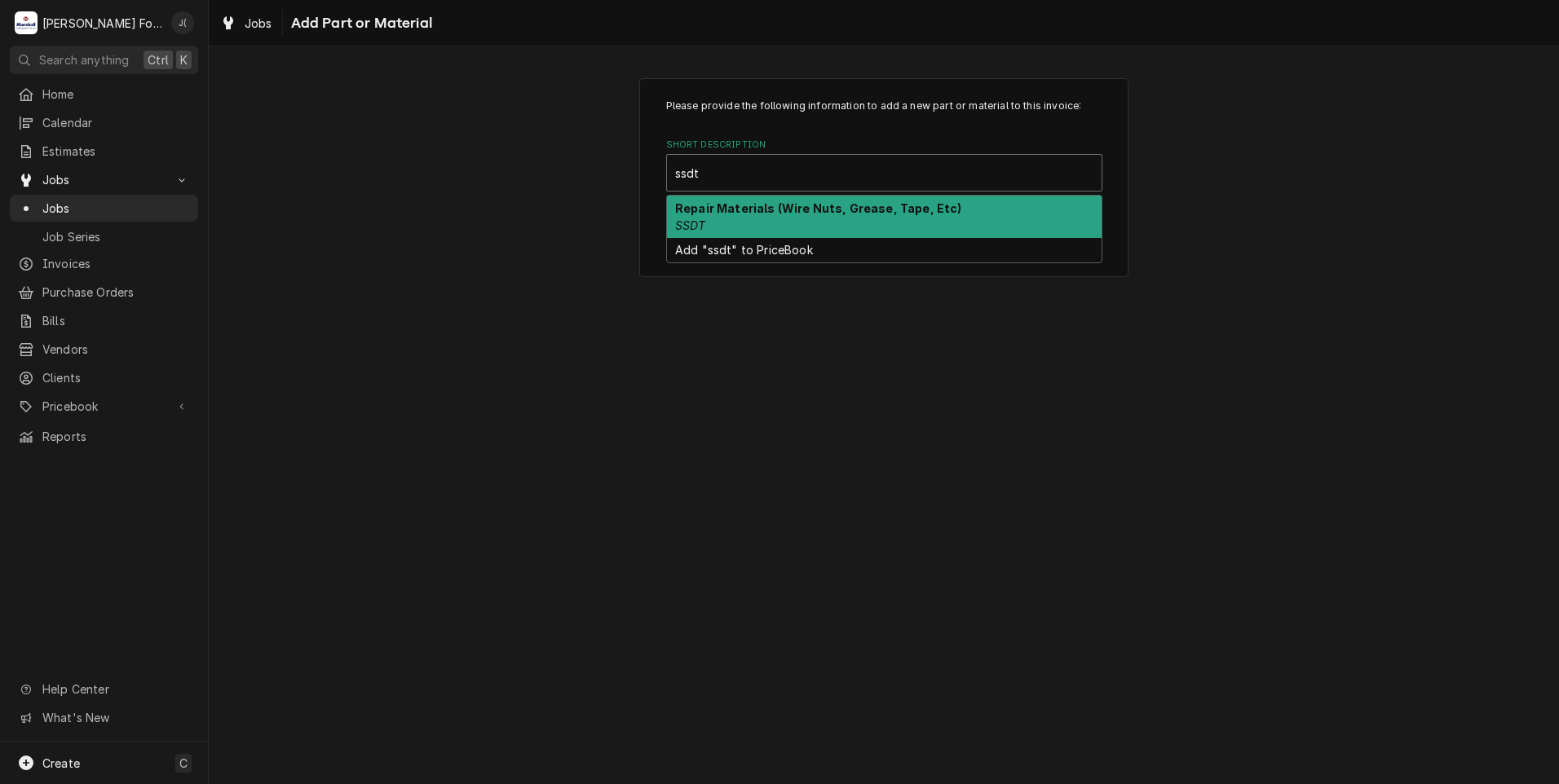
click at [779, 211] on strong "Repair Materials (Wire Nuts, Grease, Tape, Etc)" at bounding box center [819, 208] width 287 height 14
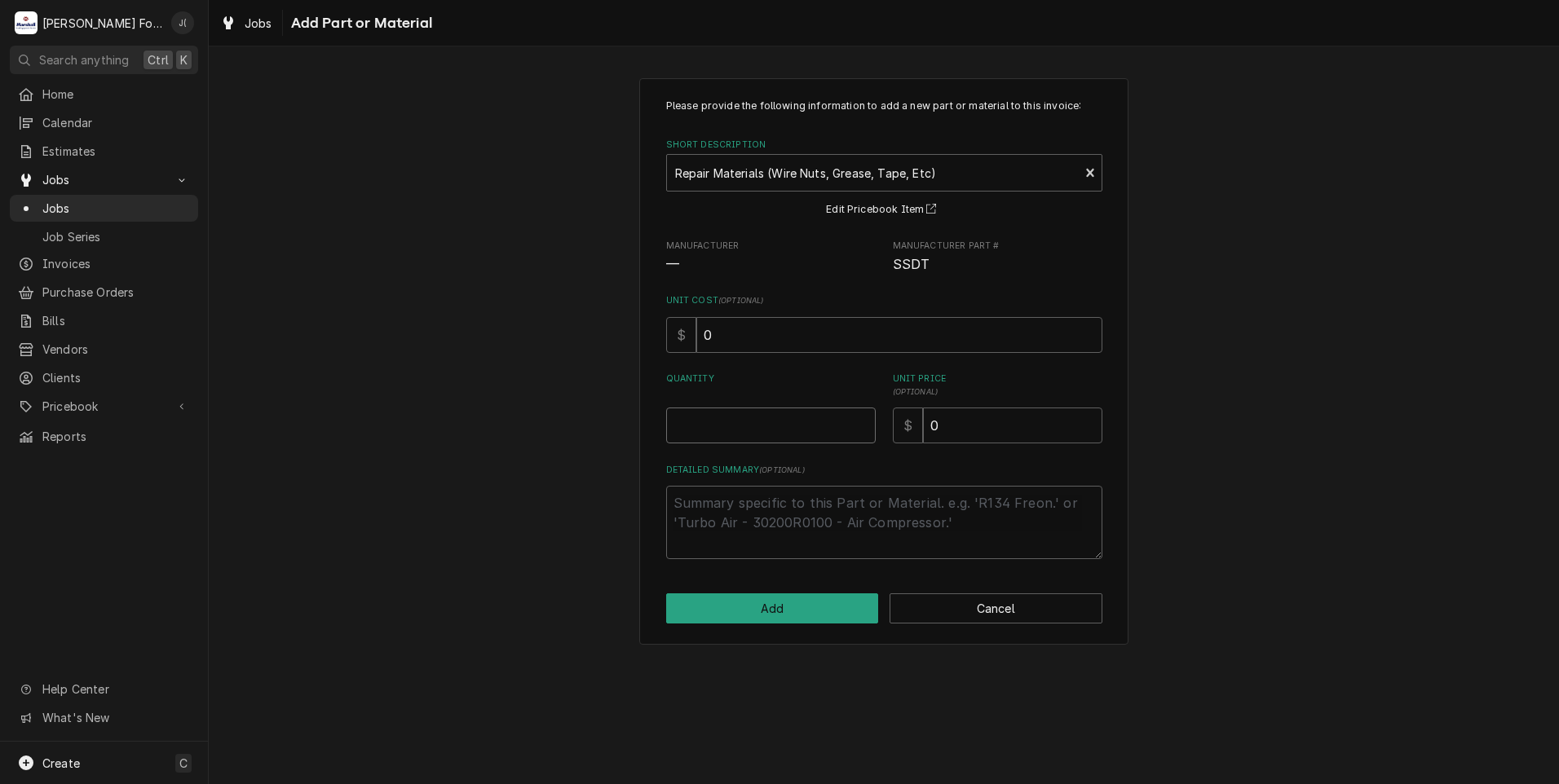
click at [745, 427] on input "Quantity" at bounding box center [771, 425] width 209 height 36
type textarea "x"
type input "1"
type textarea "x"
type input "2"
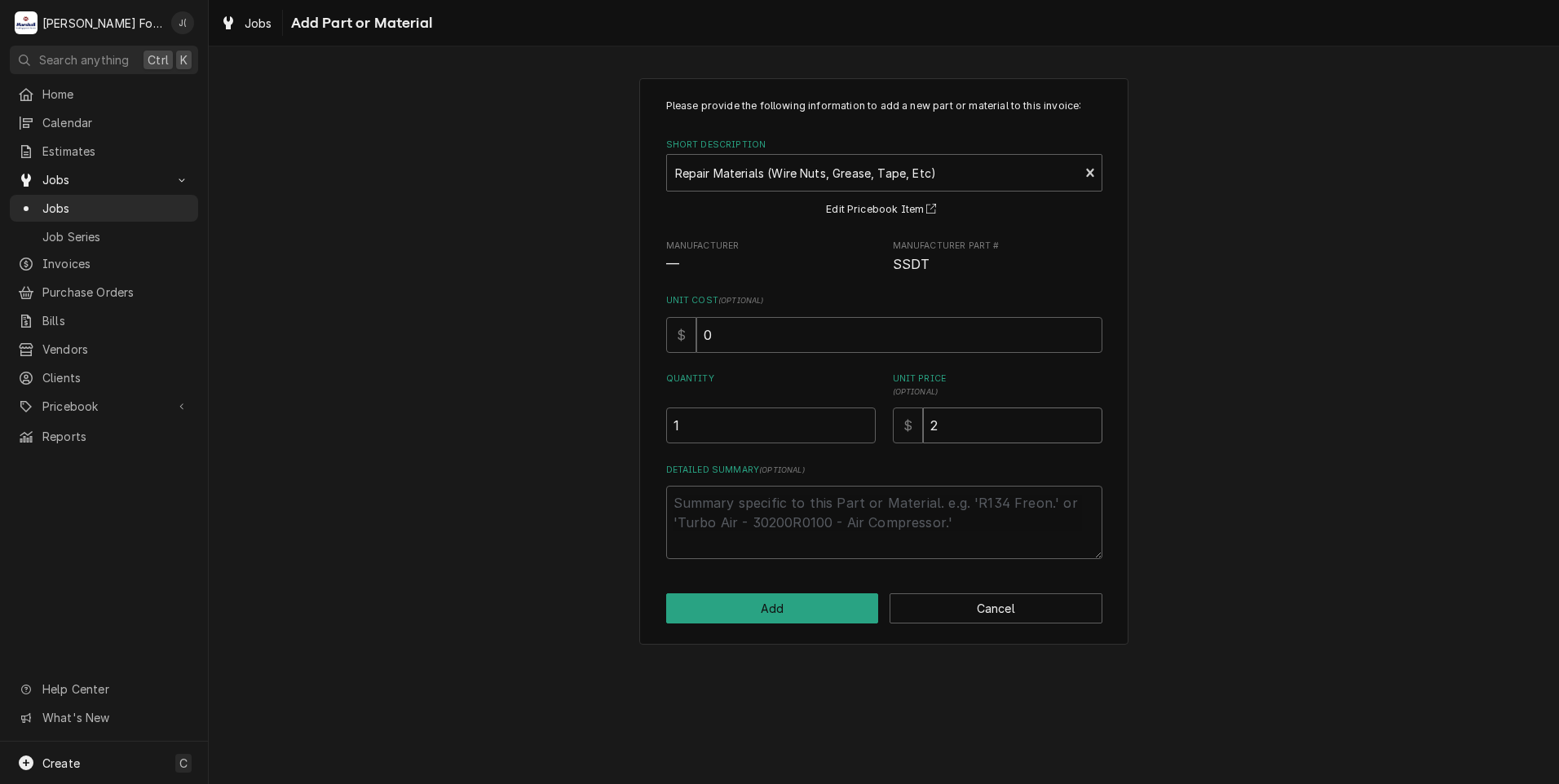
type textarea "x"
type input "20"
click at [760, 601] on button "Add" at bounding box center [773, 609] width 213 height 30
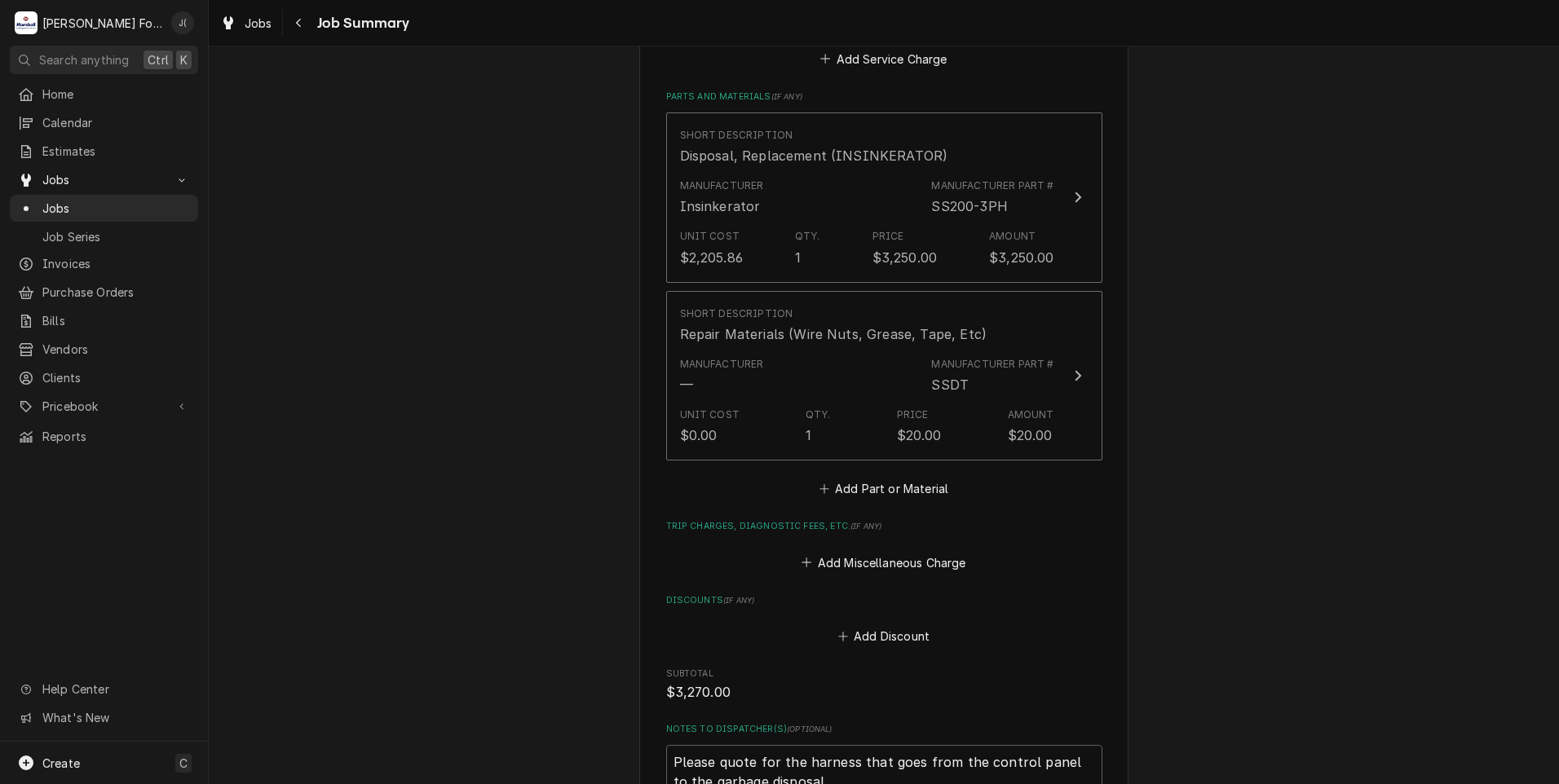
scroll to position [1467, 0]
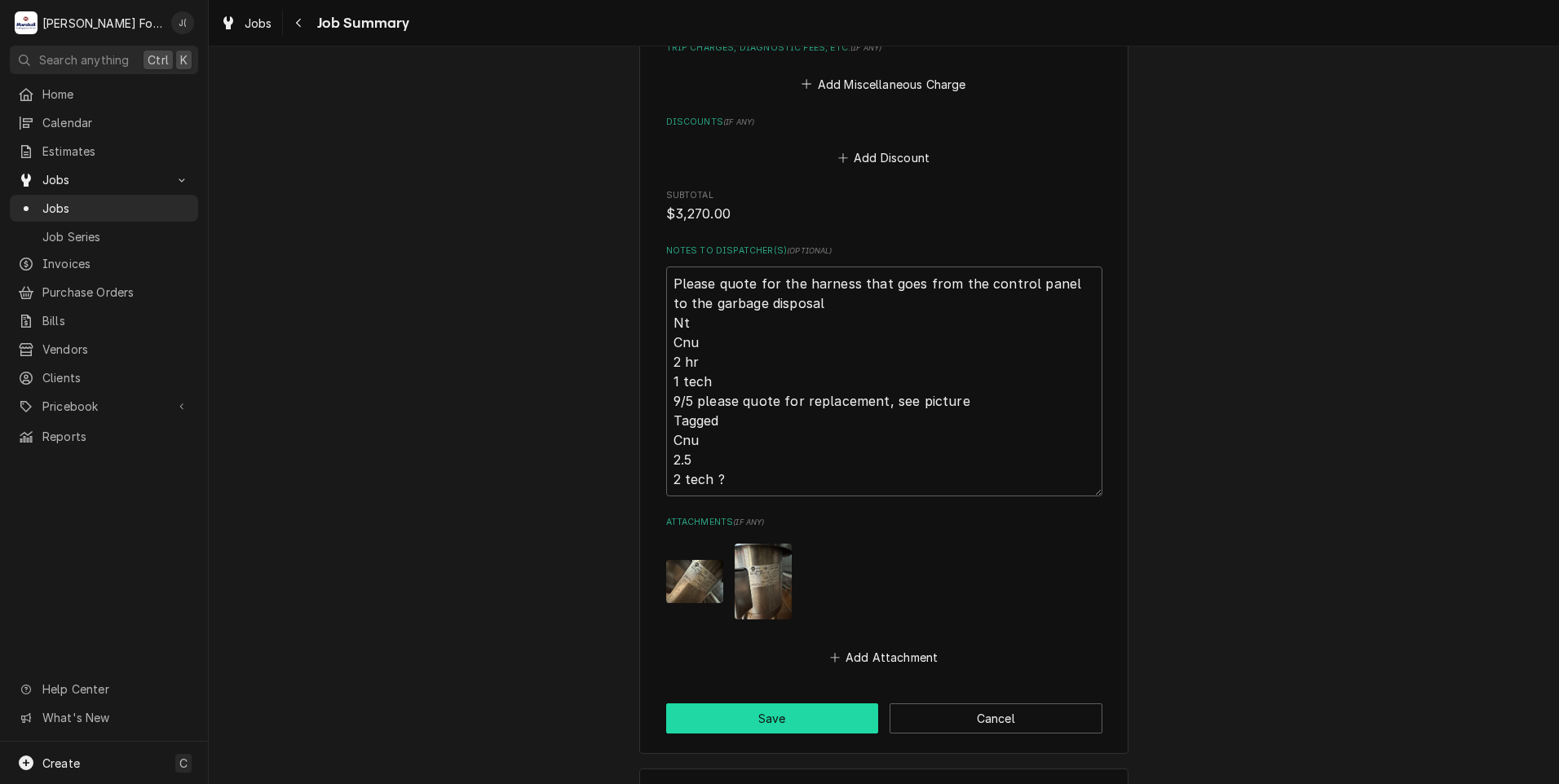
click at [746, 707] on button "Save" at bounding box center [773, 718] width 213 height 30
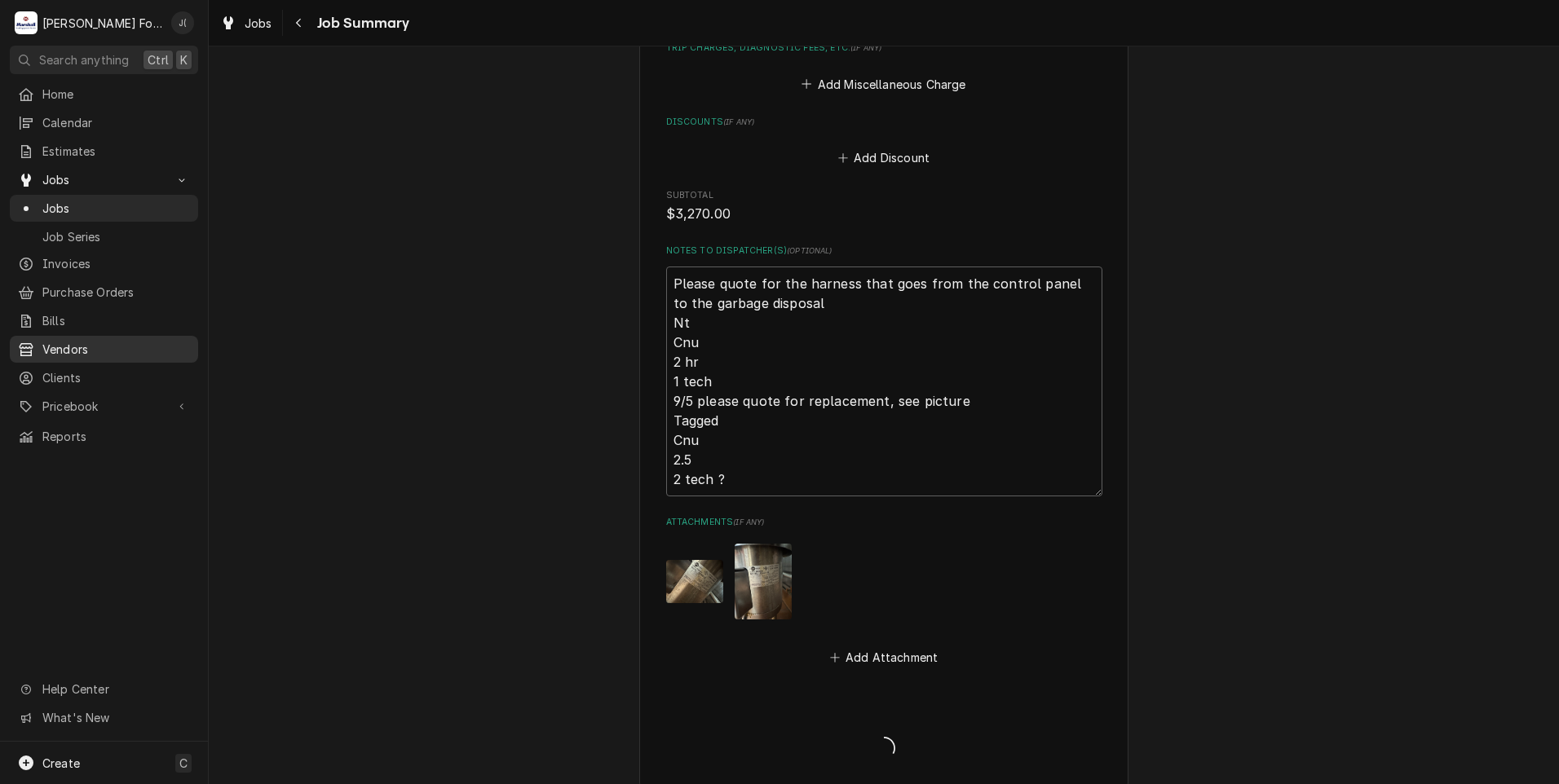
type textarea "x"
